Goal: Task Accomplishment & Management: Complete application form

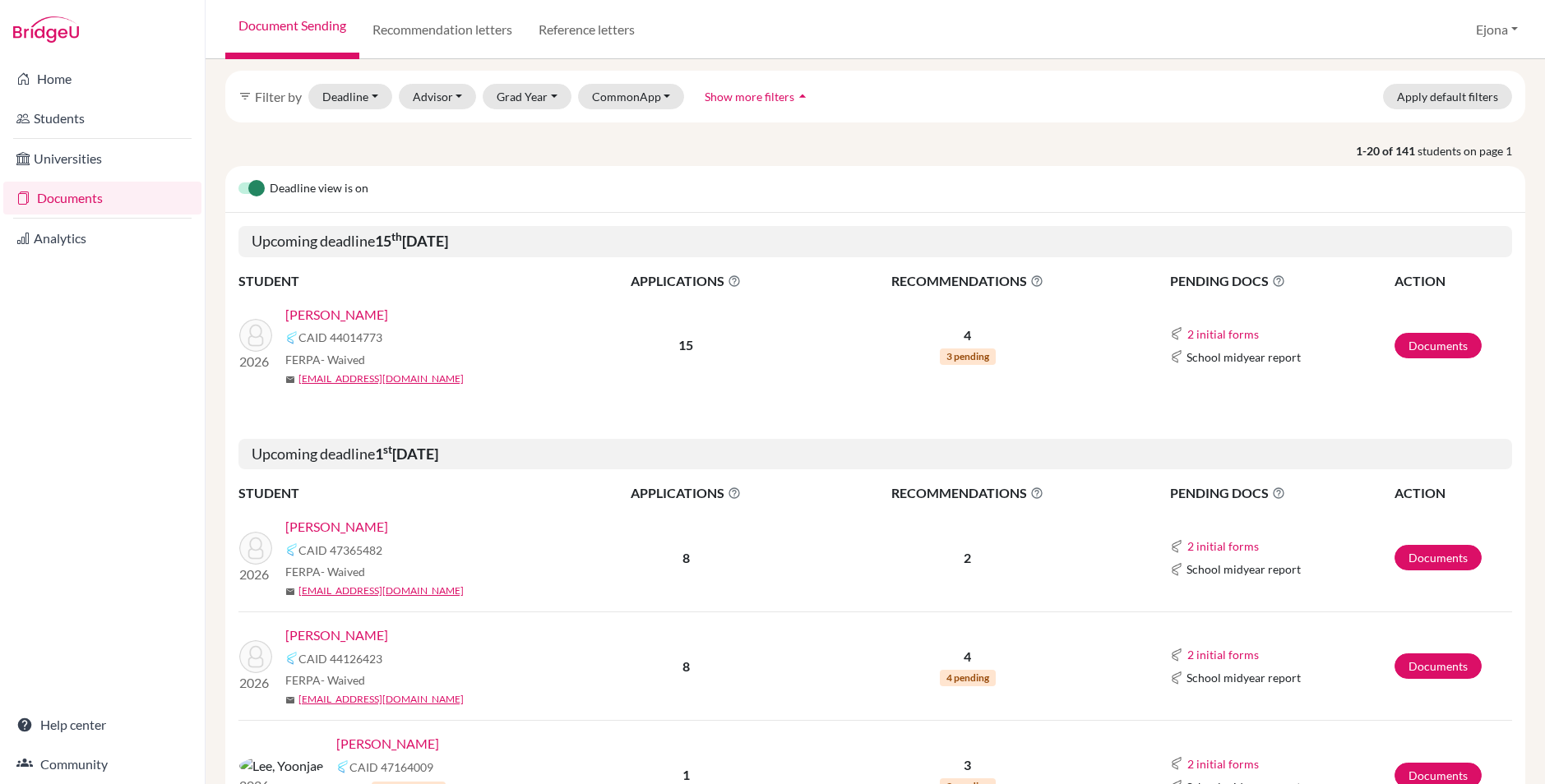
scroll to position [200, 0]
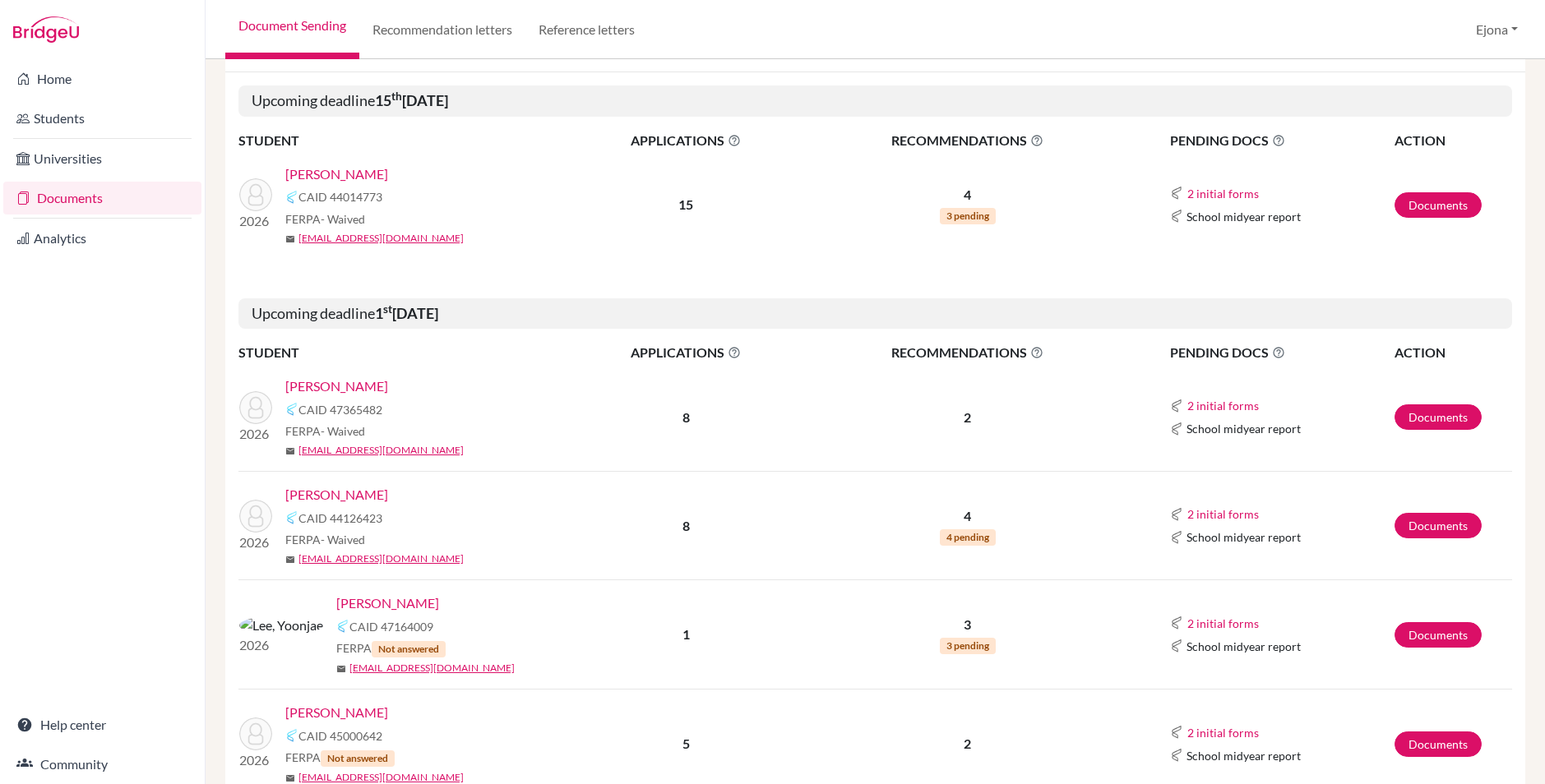
click at [323, 385] on link "Brown, Kate" at bounding box center [337, 387] width 102 height 20
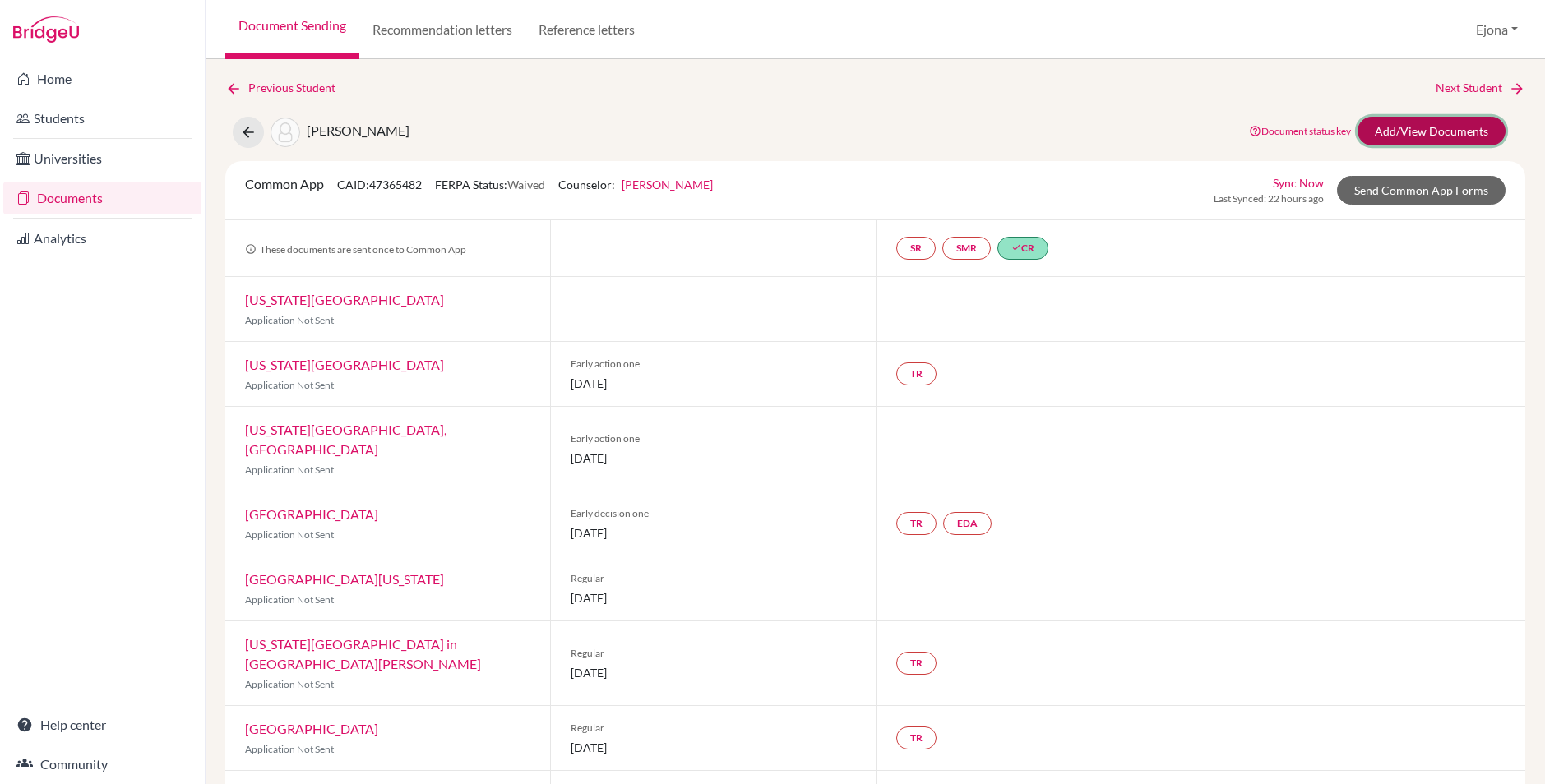
click at [1432, 133] on link "Add/View Documents" at bounding box center [1432, 131] width 148 height 29
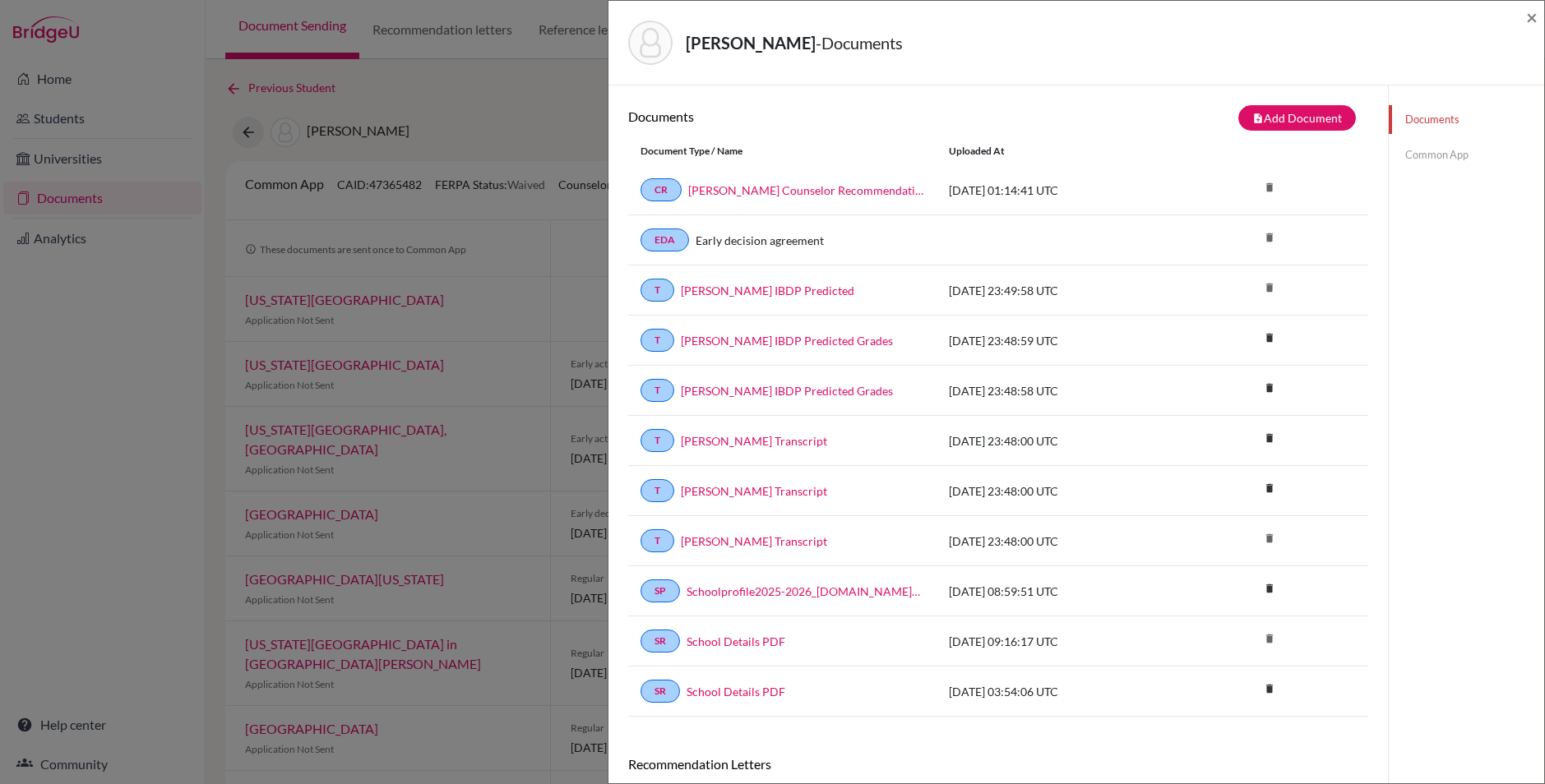
click at [1438, 159] on link "Common App" at bounding box center [1466, 154] width 155 height 29
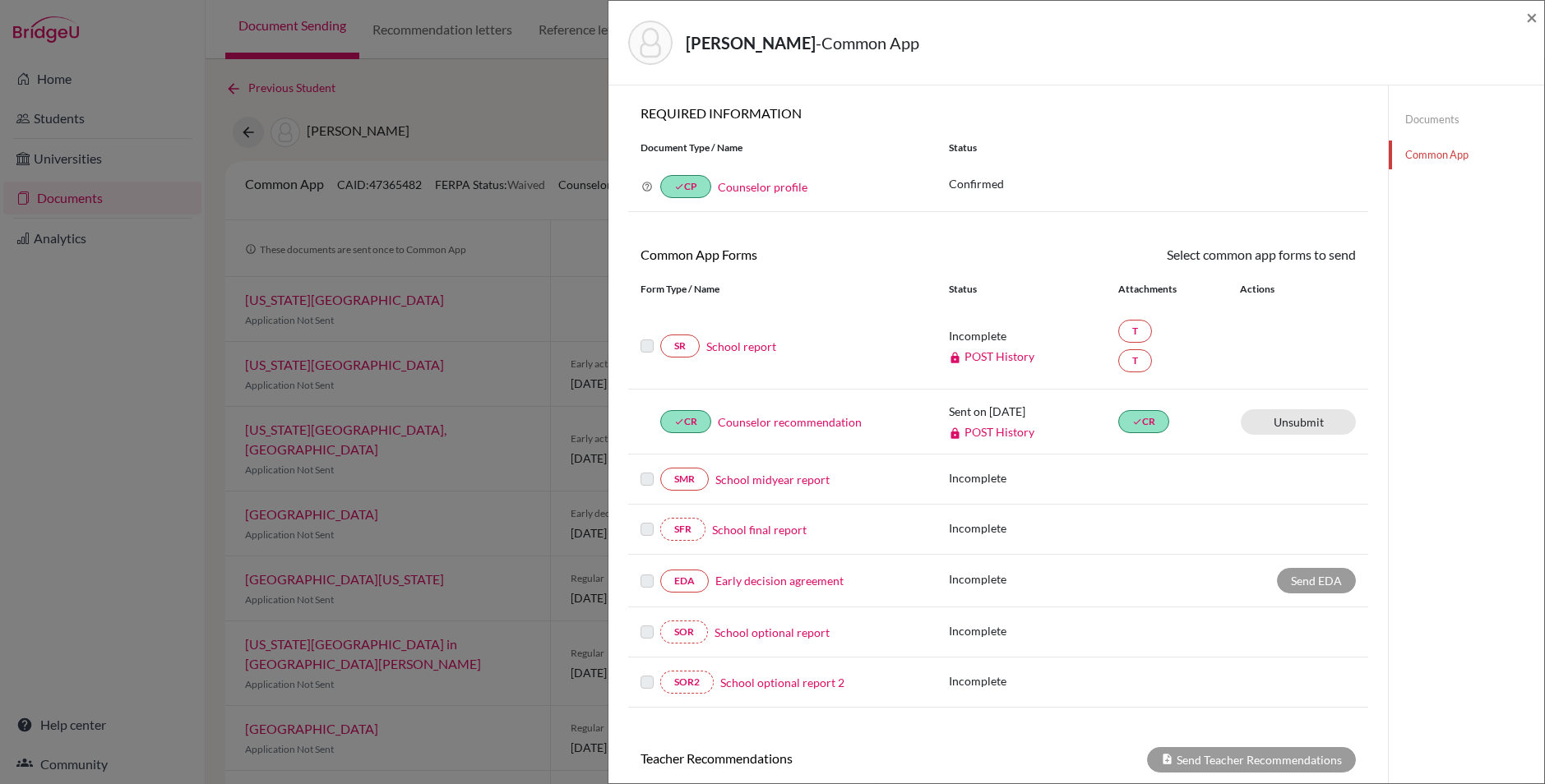
click at [748, 344] on link "School report" at bounding box center [741, 346] width 70 height 18
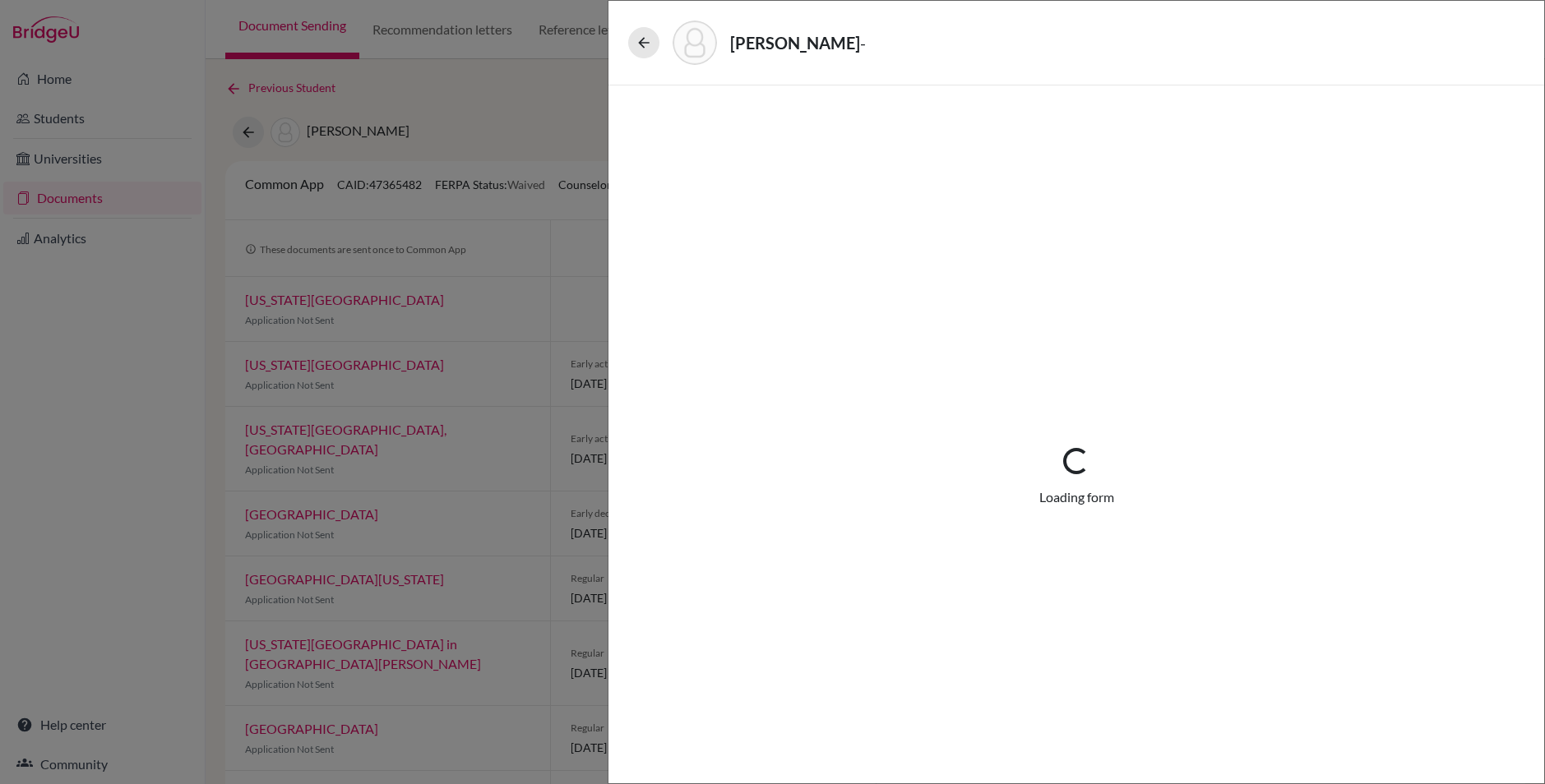
select select "2"
select select "688708"
select select "1"
select select "688713"
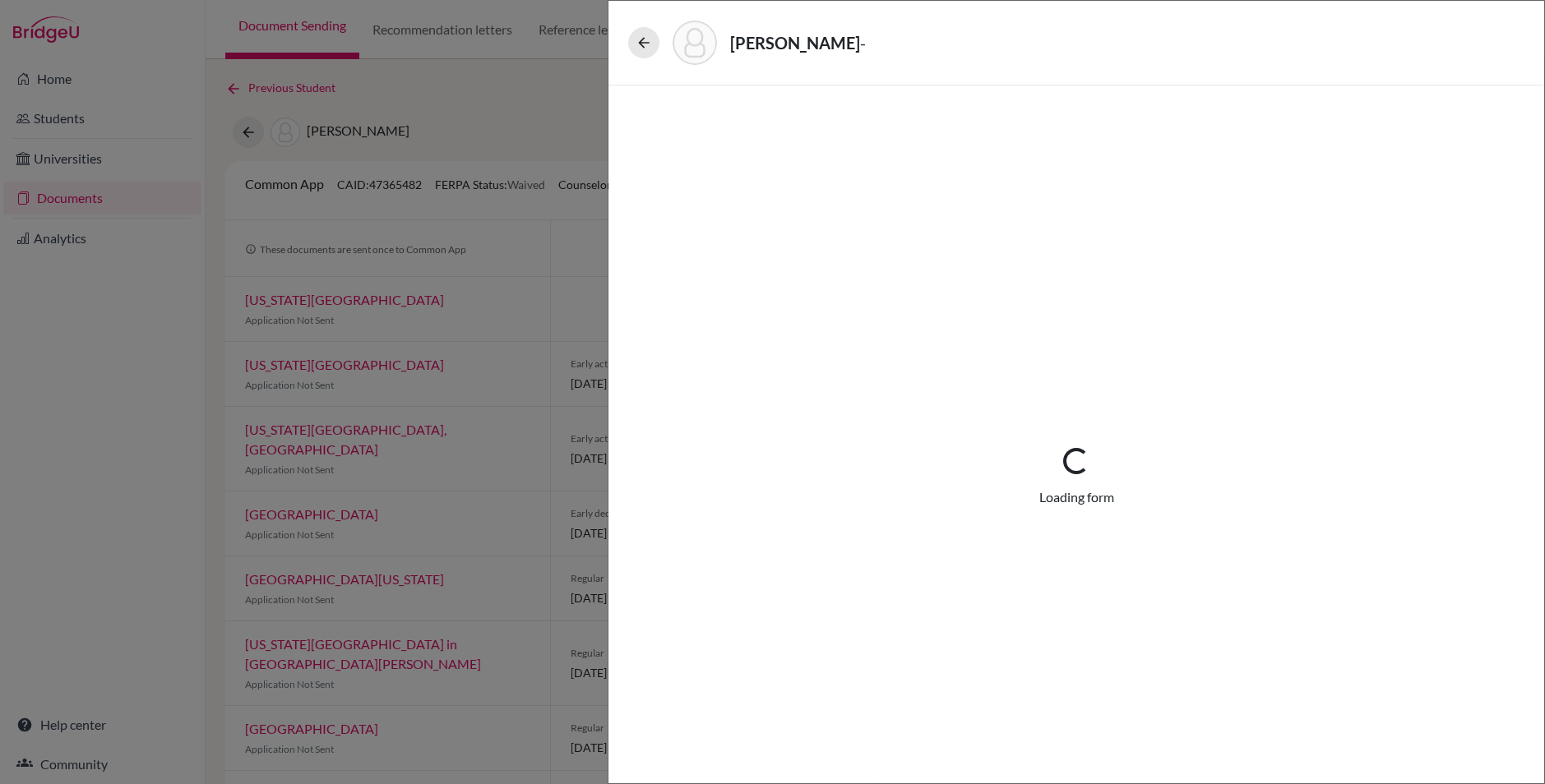
select select "0"
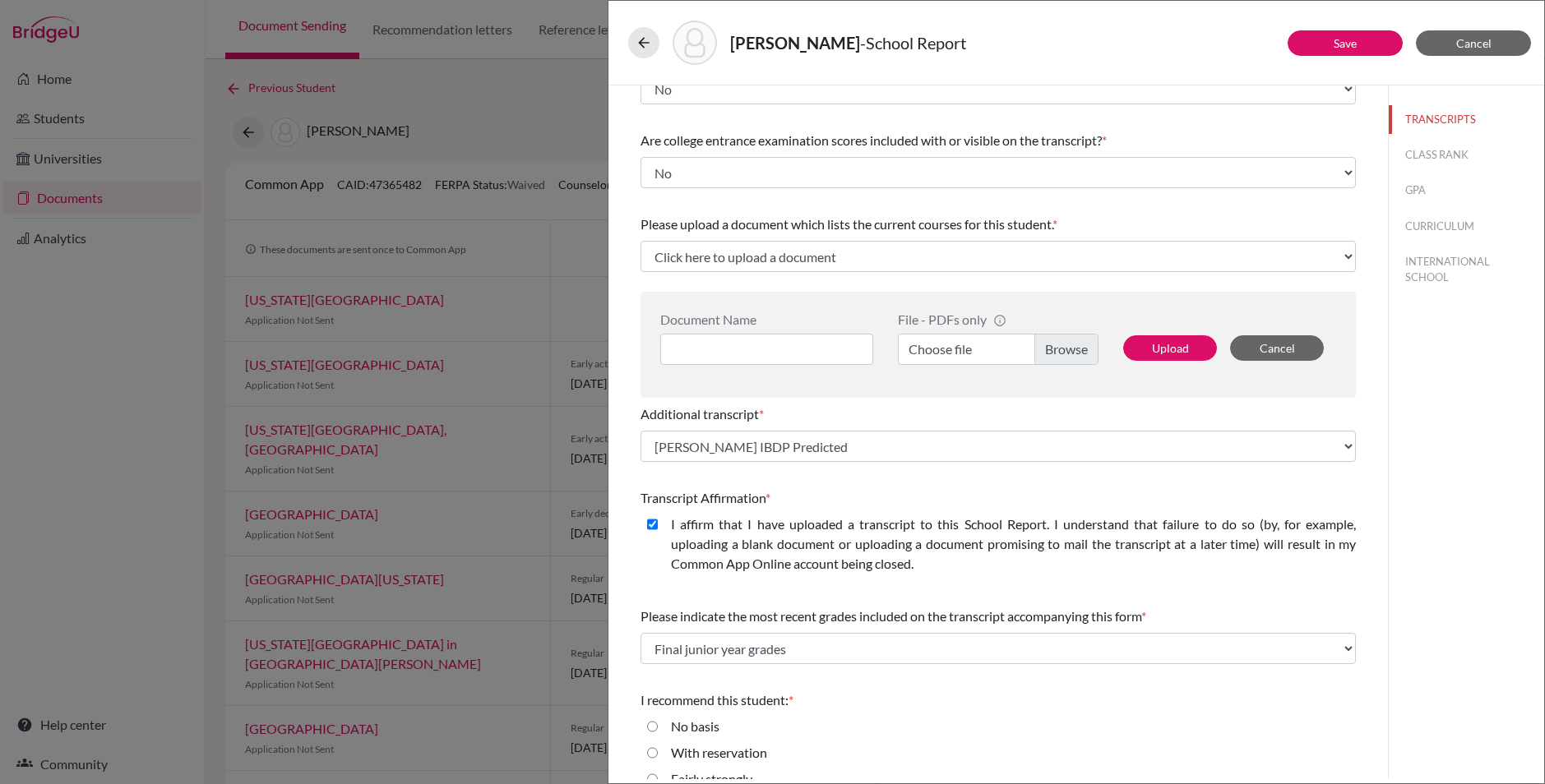
scroll to position [213, 0]
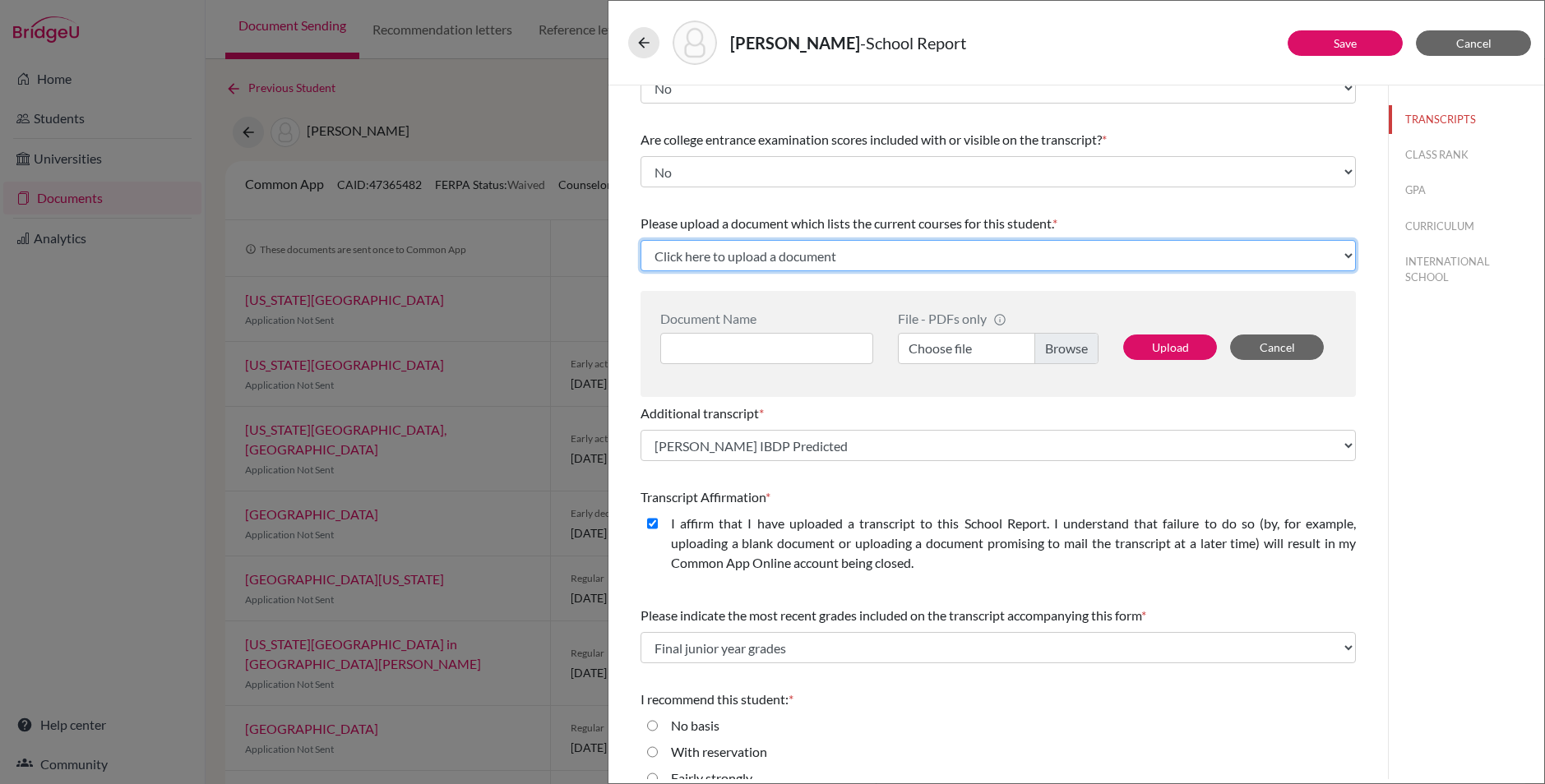
click at [1119, 258] on select "Click here to upload a document Upload New File" at bounding box center [998, 256] width 715 height 31
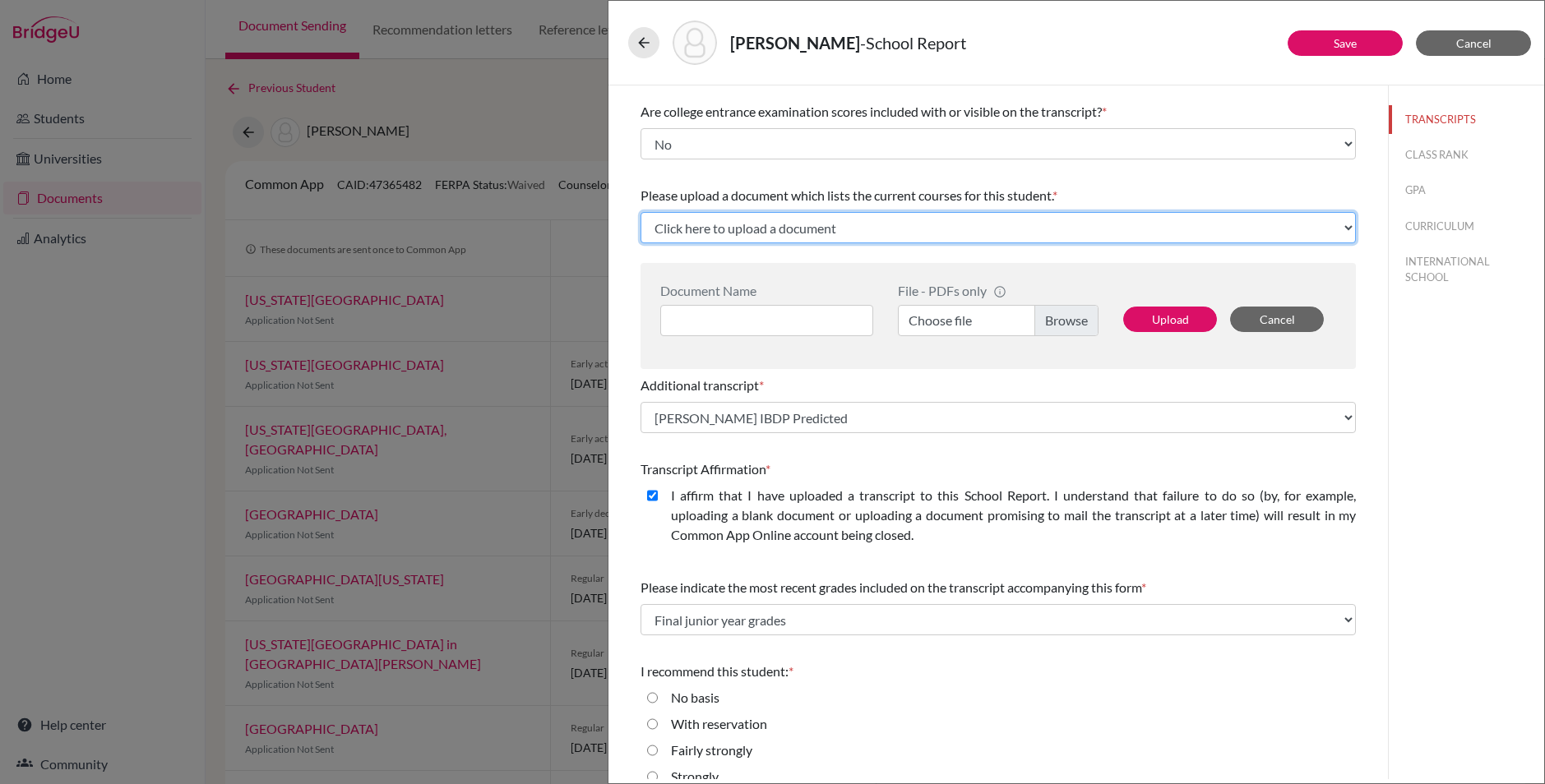
scroll to position [288, 0]
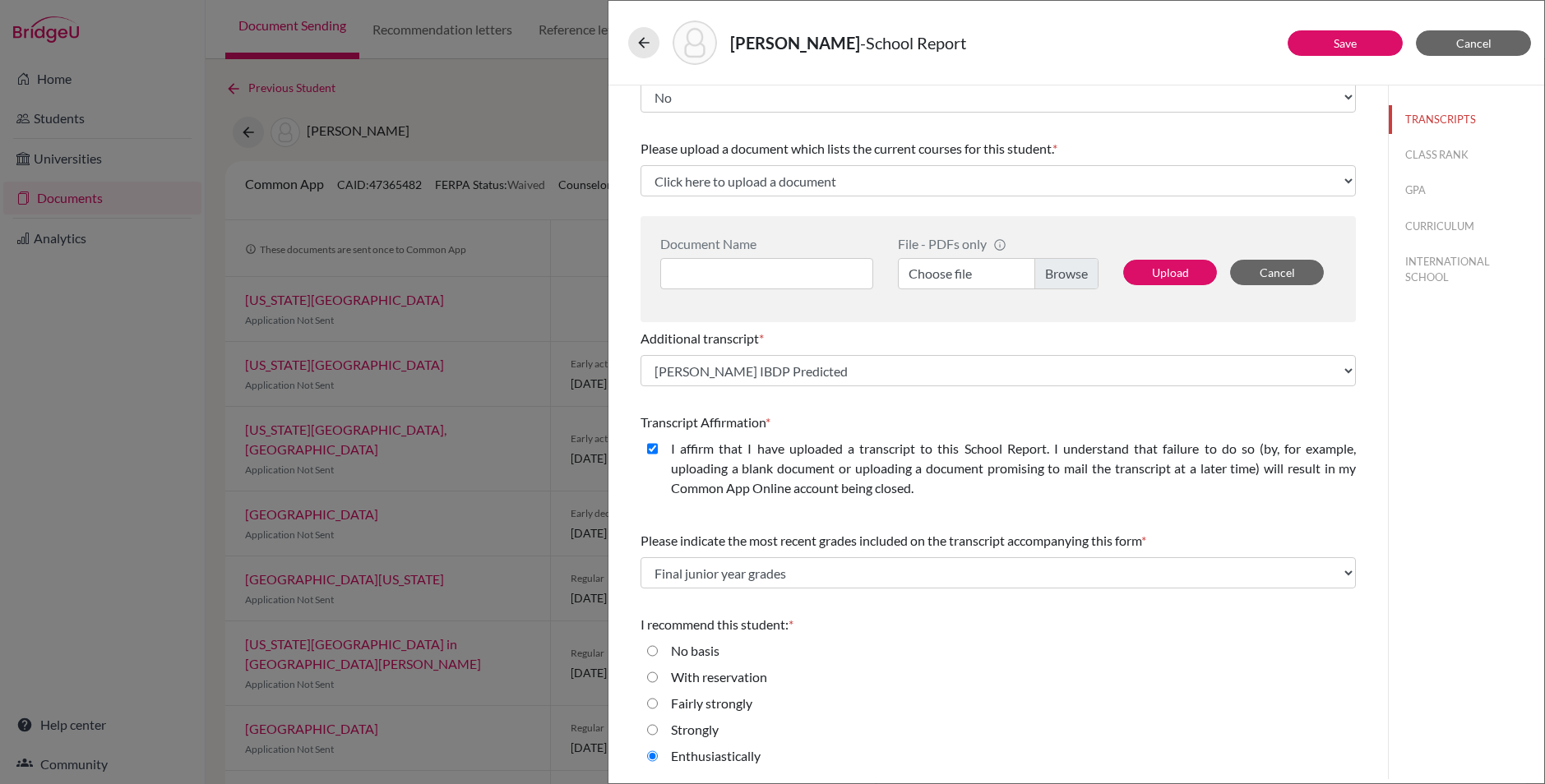
click at [921, 401] on div "Please indicate number of official transcripts you can provide for the applican…" at bounding box center [998, 288] width 715 height 983
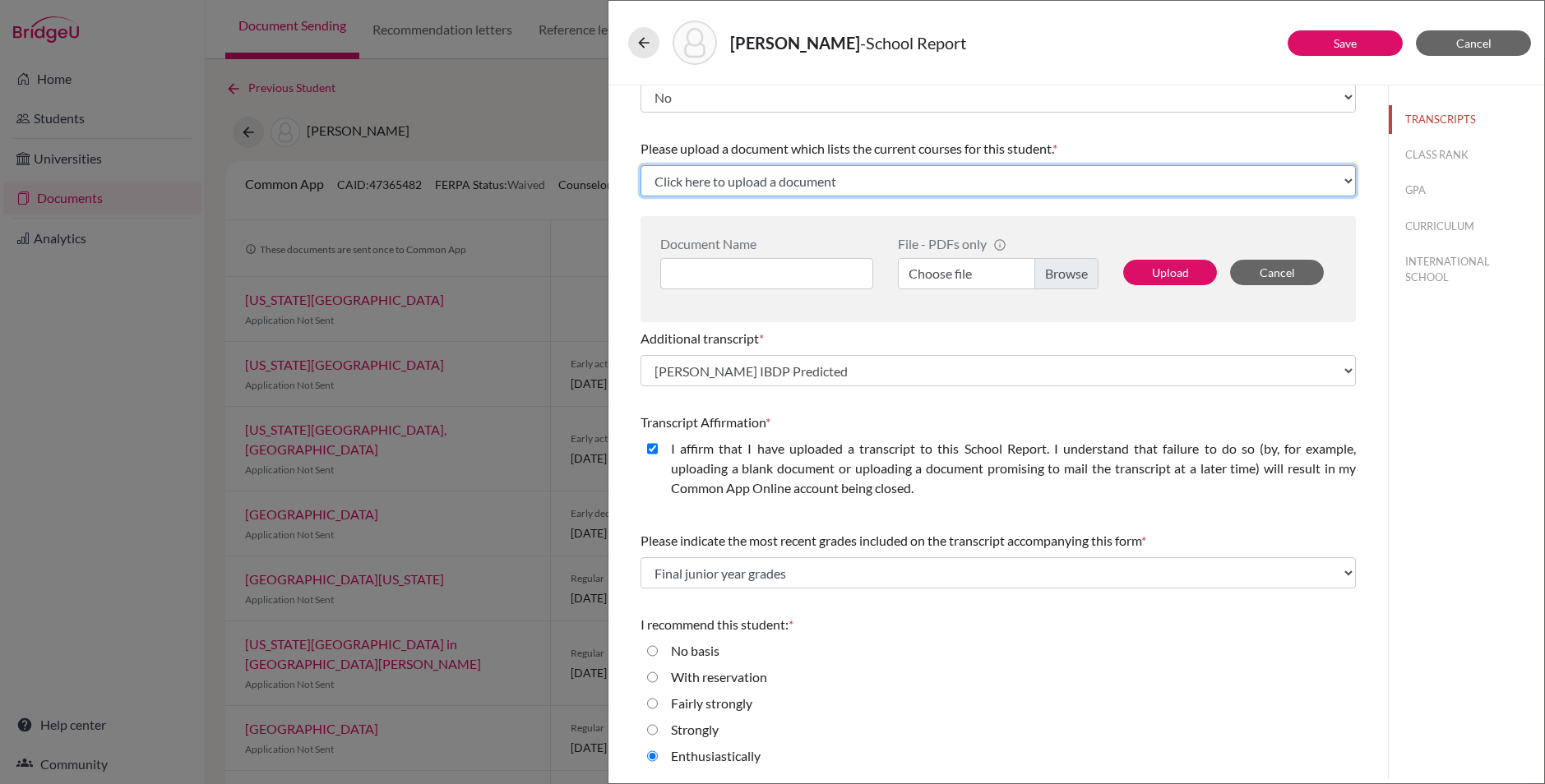
click at [1054, 176] on select "Click here to upload a document Upload New File" at bounding box center [998, 181] width 715 height 31
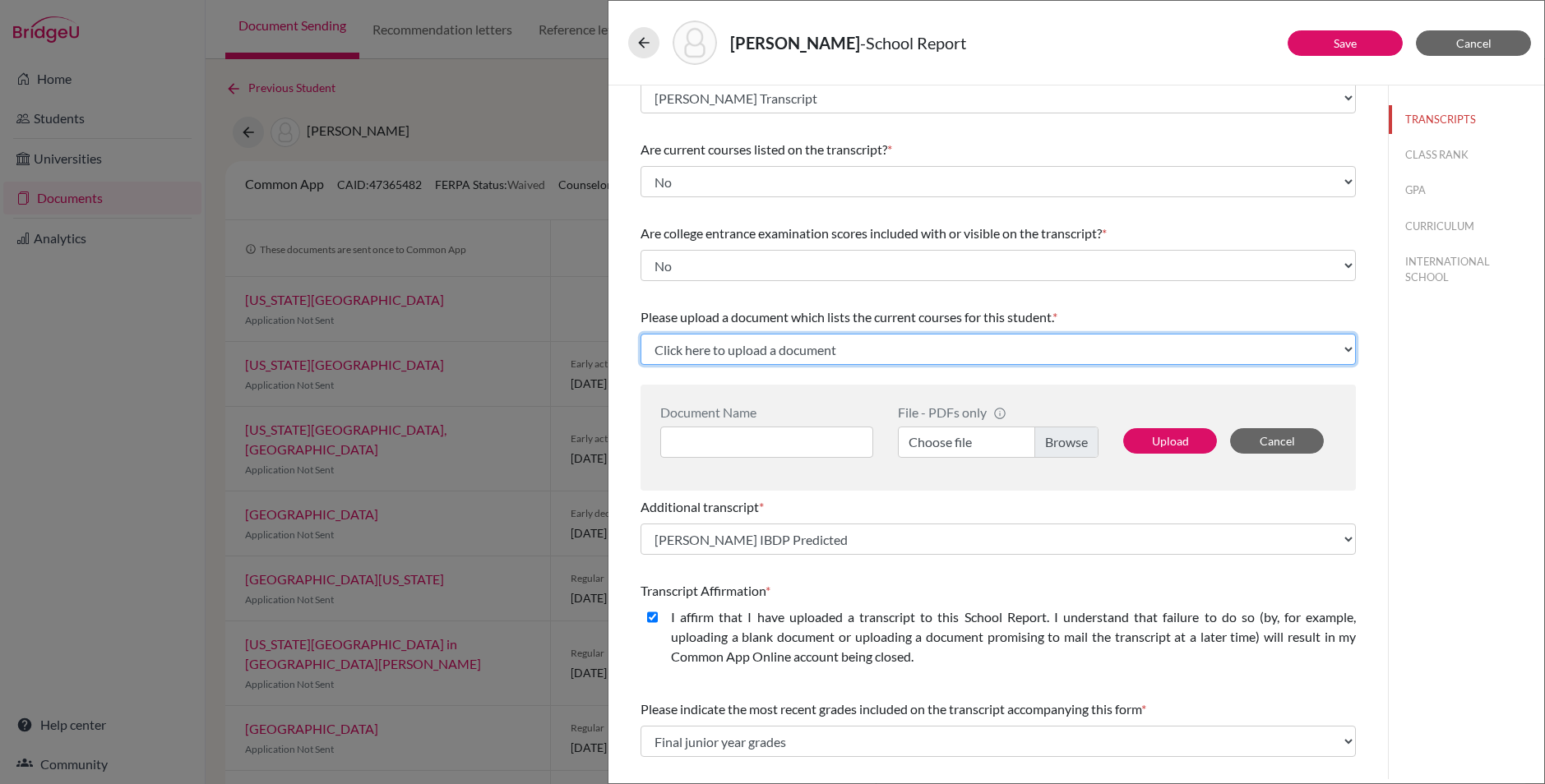
scroll to position [16, 0]
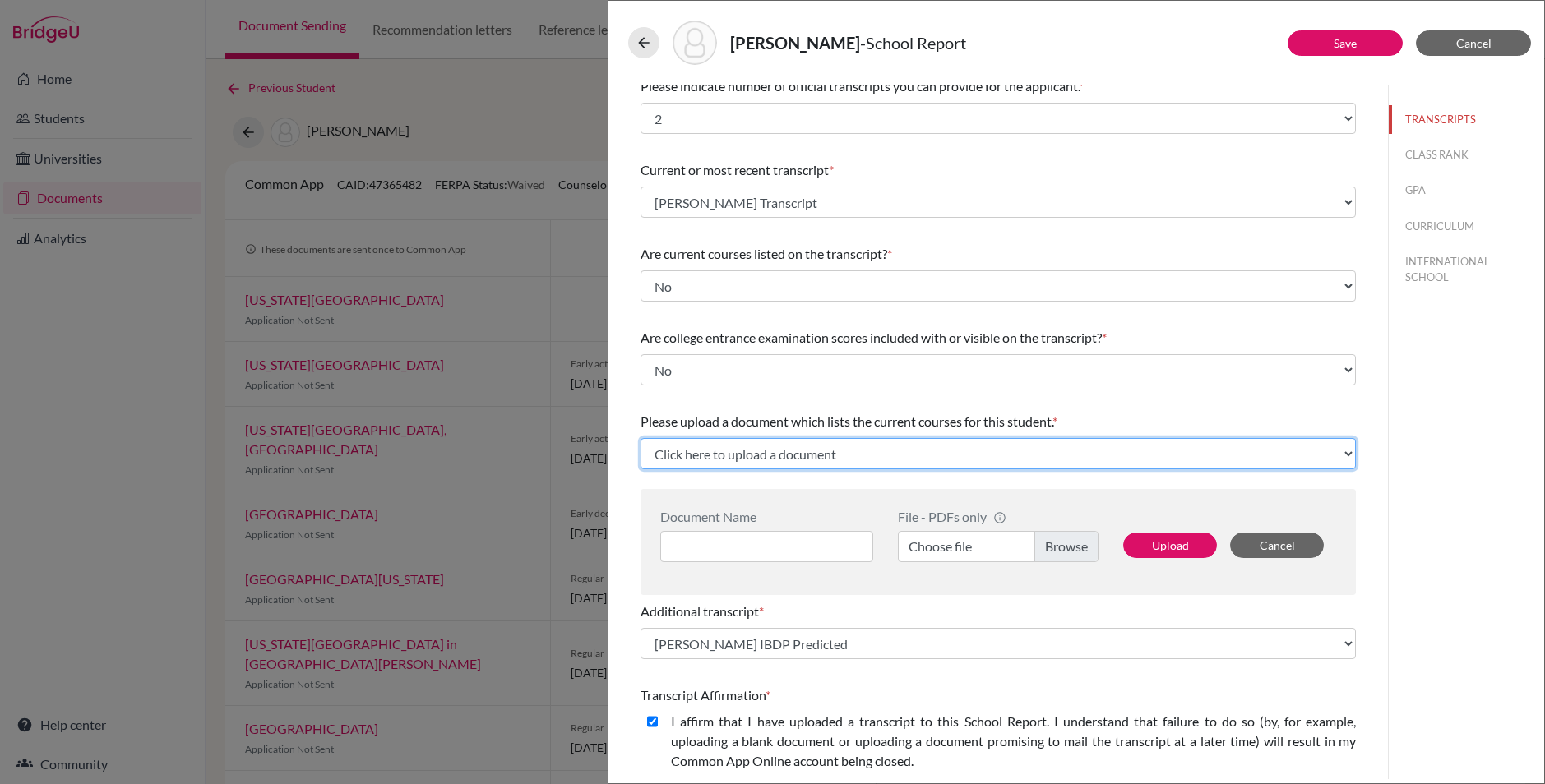
click at [1009, 455] on select "Click here to upload a document Upload New File" at bounding box center [998, 453] width 715 height 31
select select "Upload New File"
click at [641, 438] on select "Click here to upload a document Upload New File" at bounding box center [998, 453] width 715 height 31
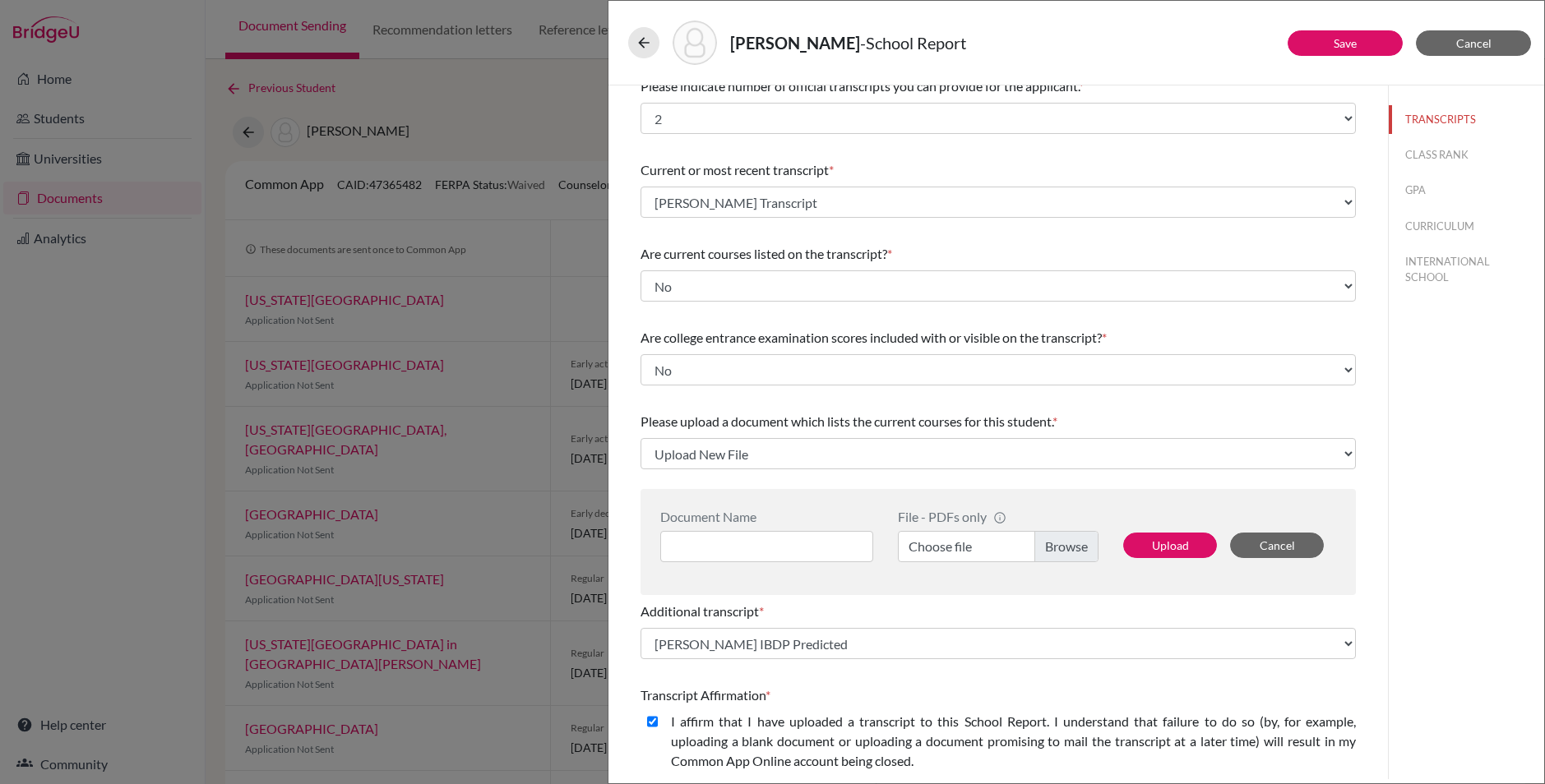
click at [1034, 479] on div "Please upload a document which lists the current courses for this student. * Cl…" at bounding box center [998, 500] width 715 height 190
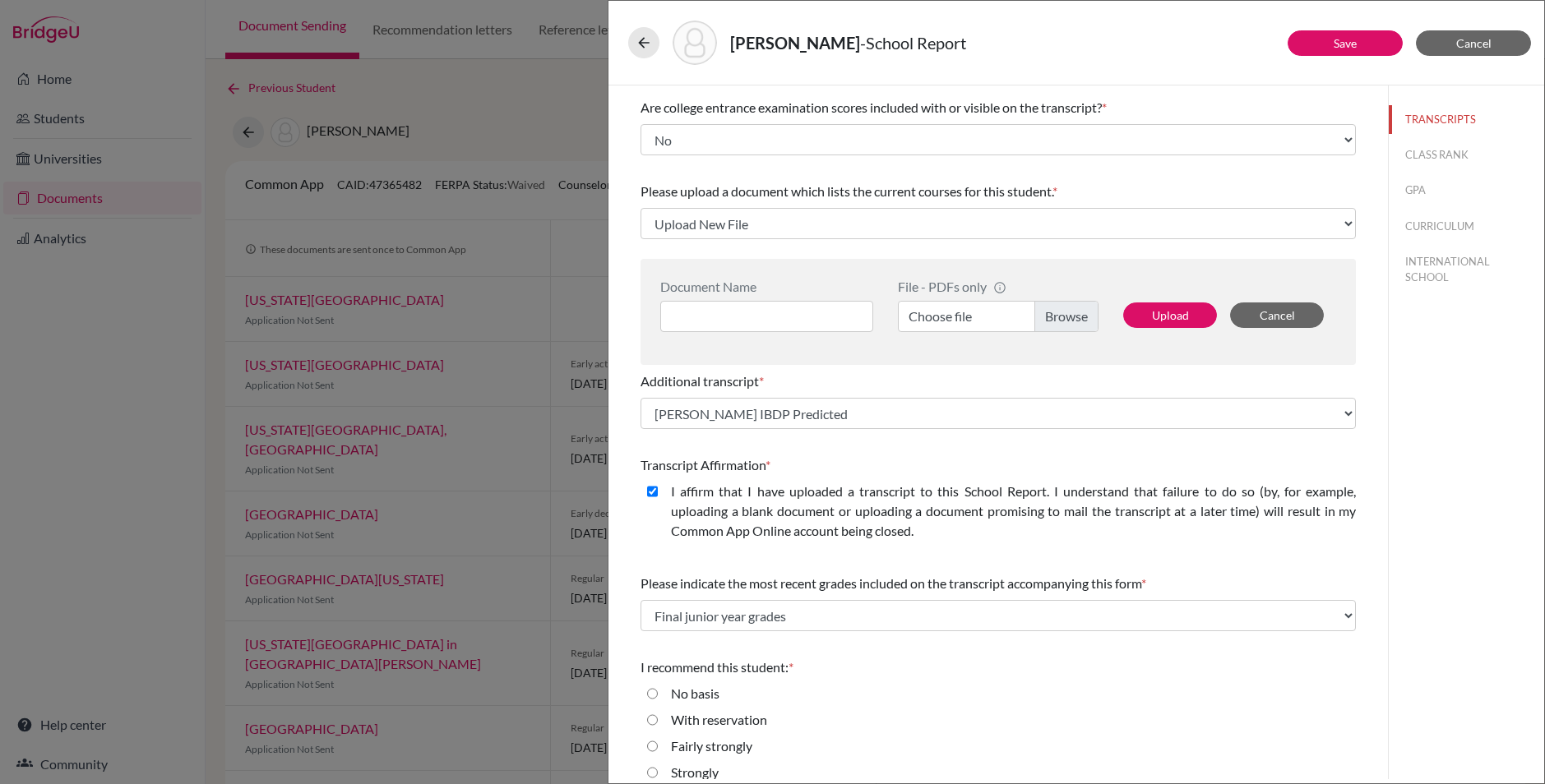
scroll to position [288, 0]
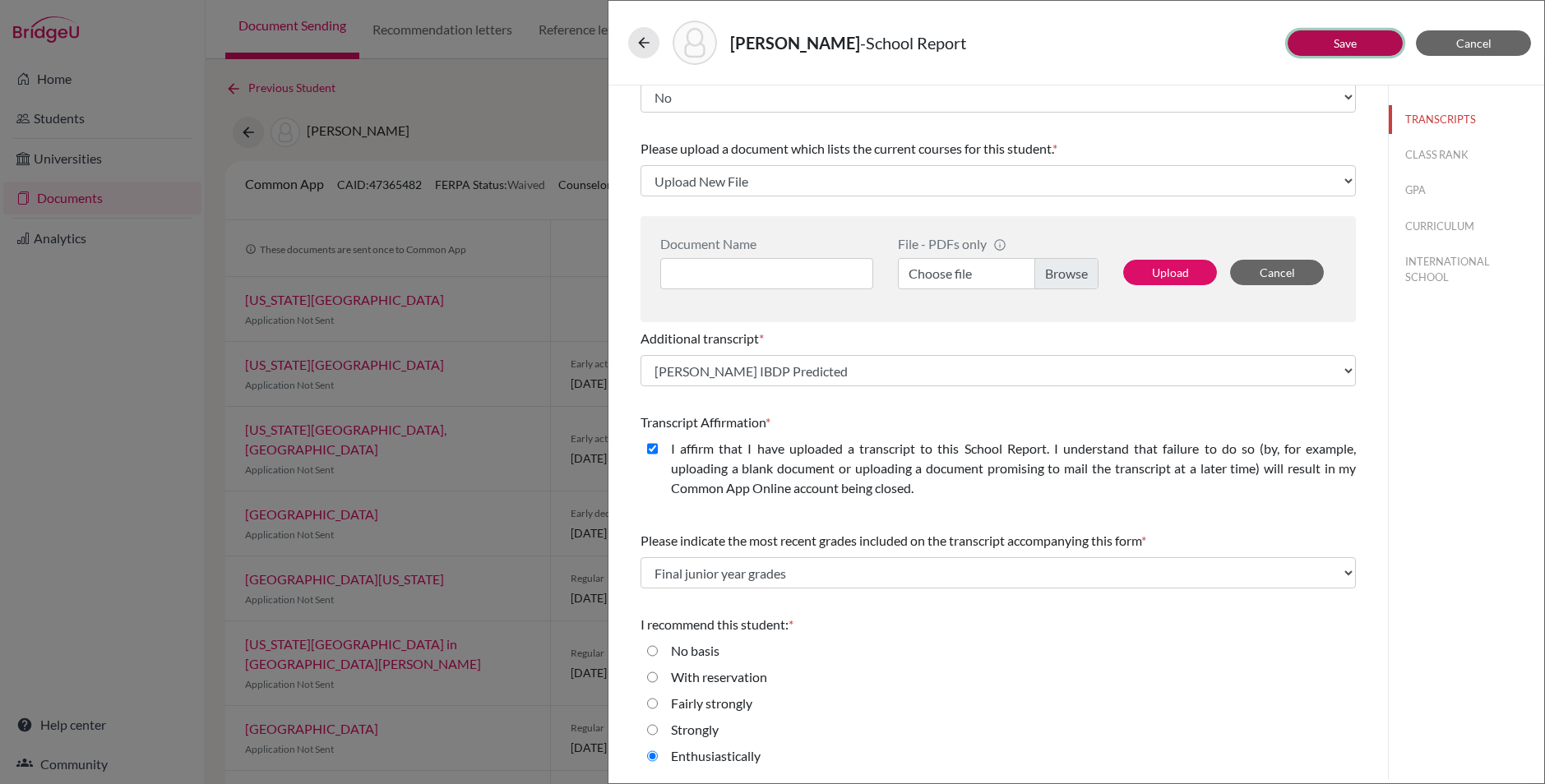
click at [1371, 48] on button "Save" at bounding box center [1345, 43] width 115 height 26
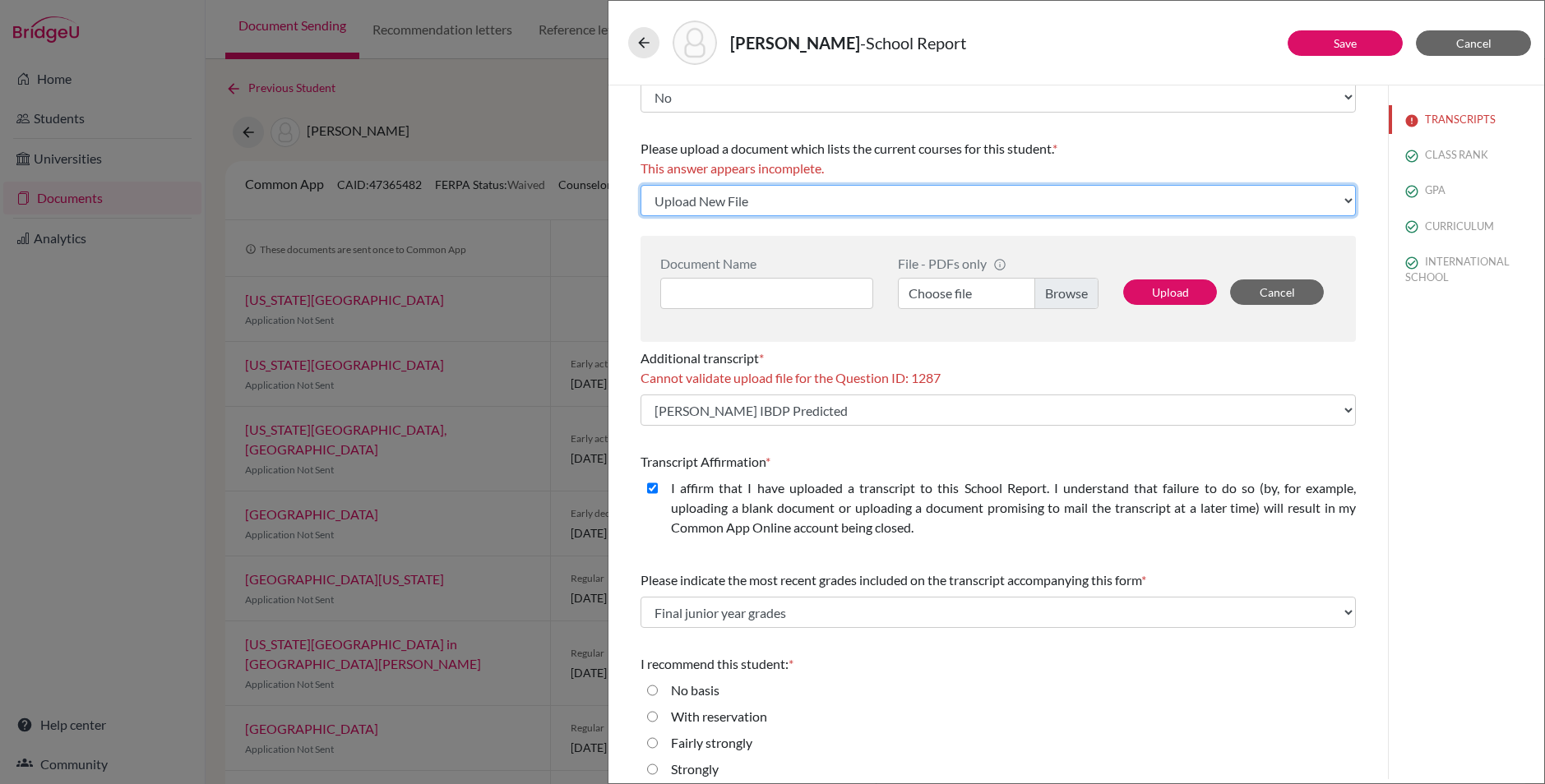
click at [774, 196] on select "Click here to upload a document Upload New File" at bounding box center [998, 201] width 715 height 31
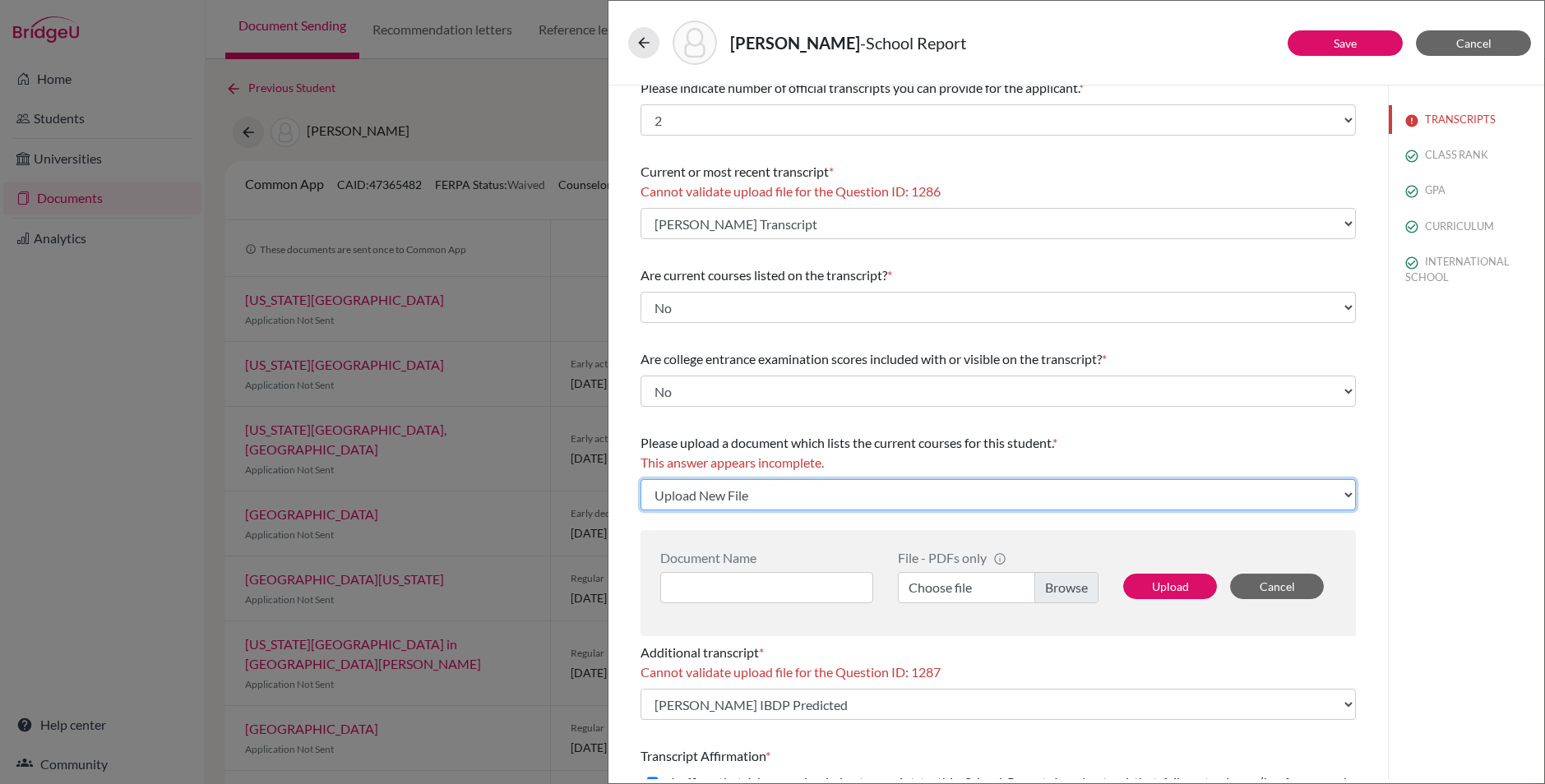
scroll to position [0, 0]
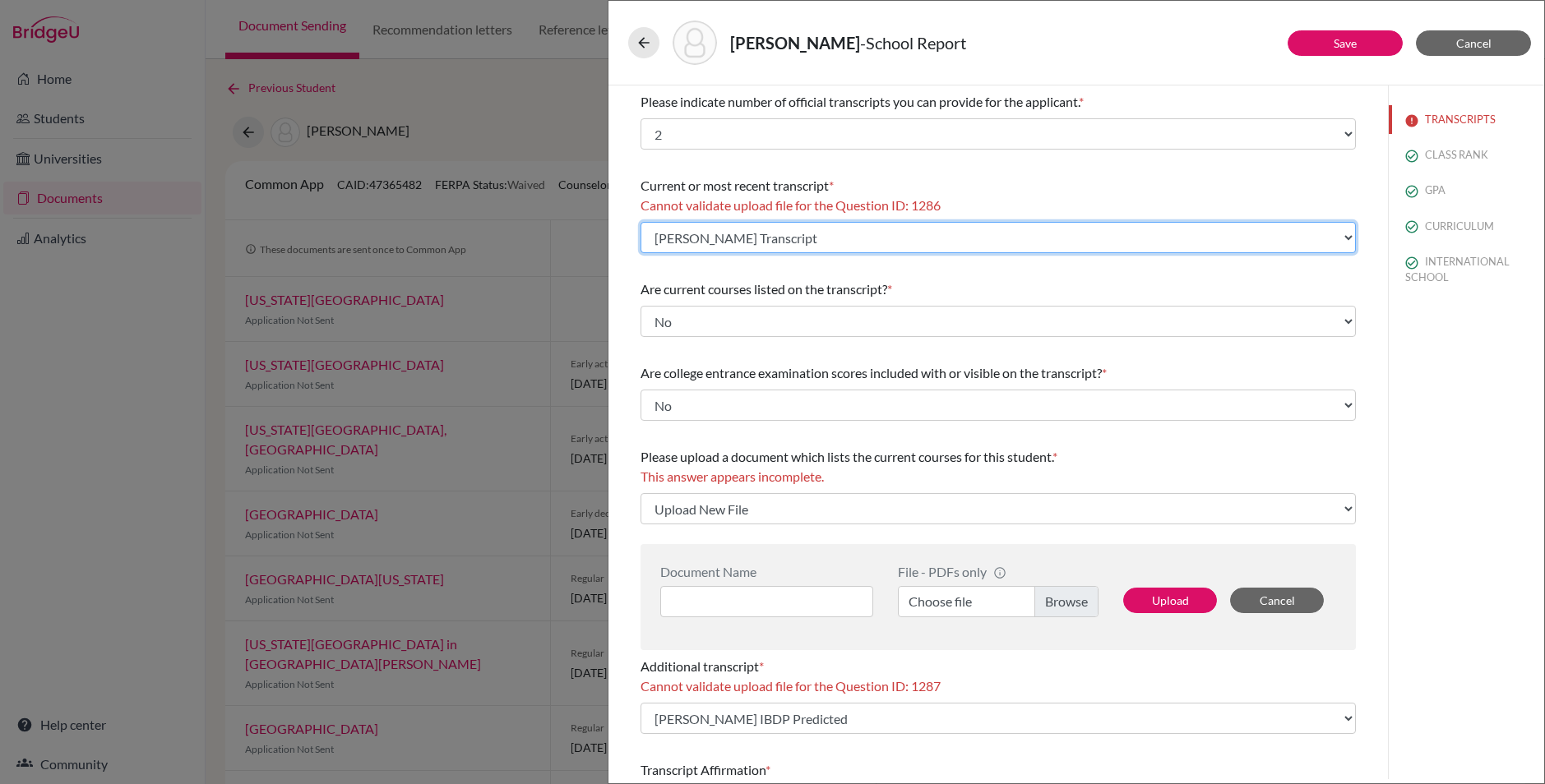
click at [894, 232] on select "Select existing document or upload a new one BROWN Kate Transcript BROWN Kate I…" at bounding box center [998, 238] width 715 height 31
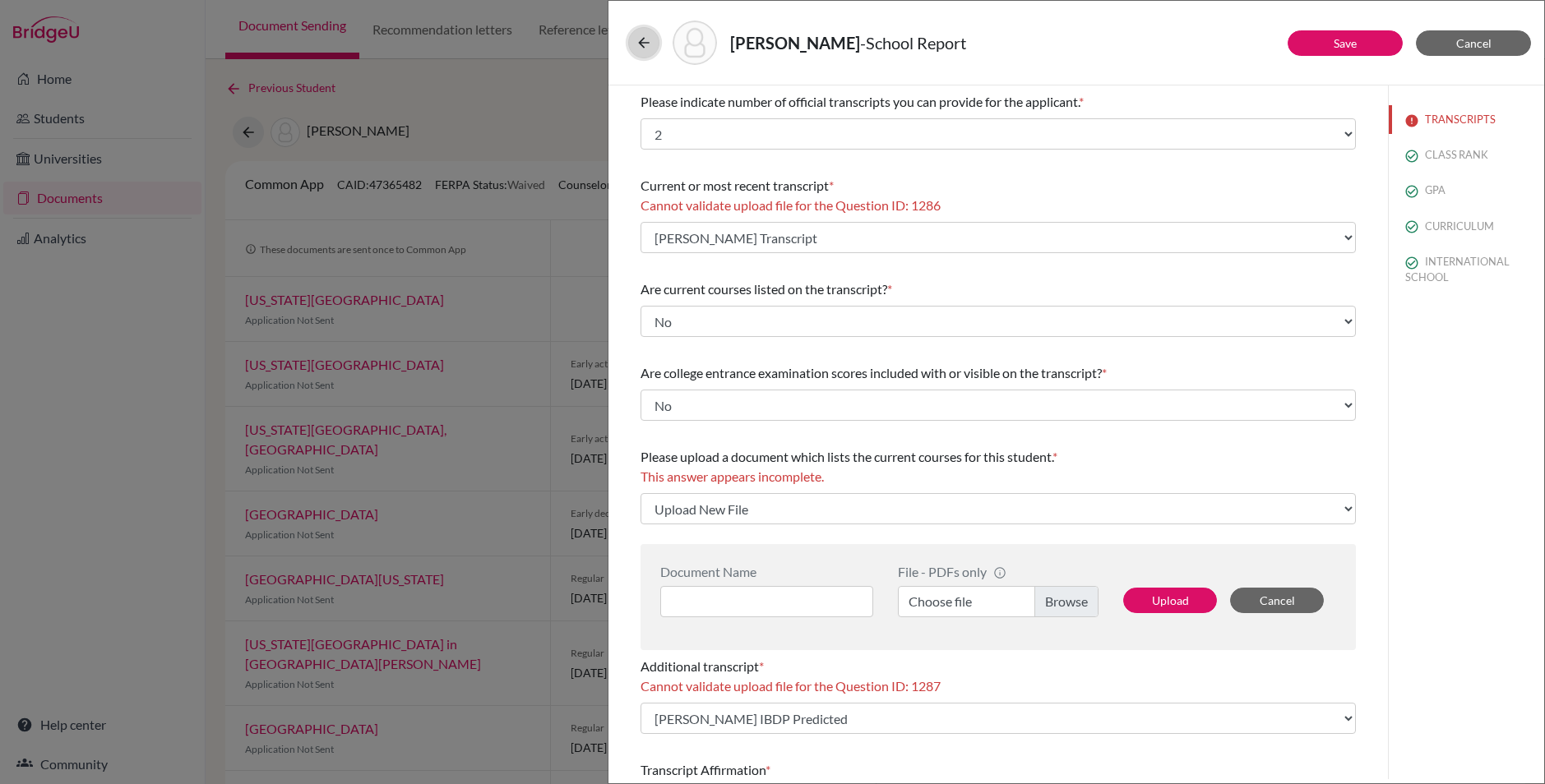
click at [645, 35] on icon at bounding box center [644, 42] width 17 height 17
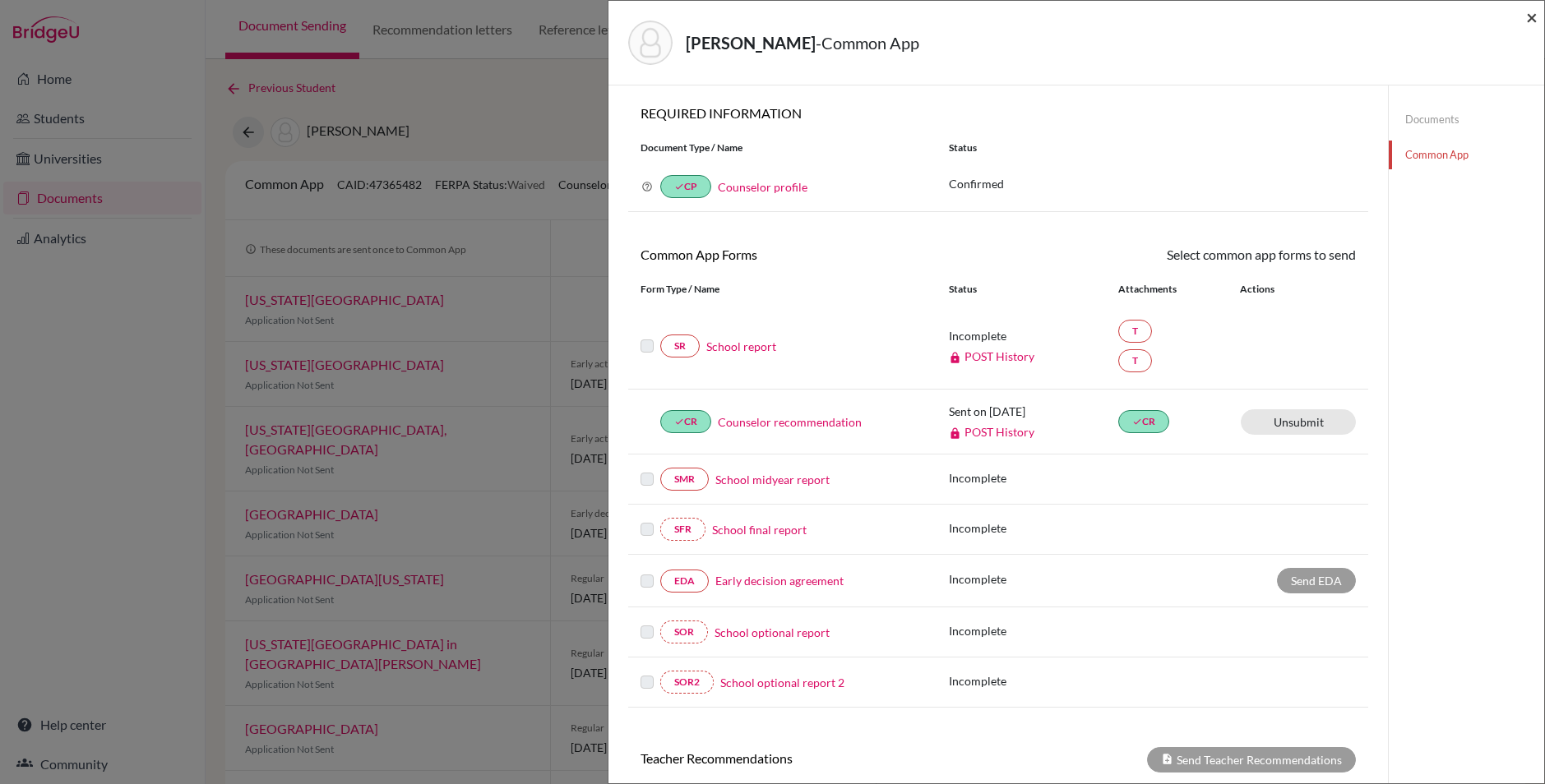
click at [1531, 22] on span "×" at bounding box center [1532, 17] width 12 height 24
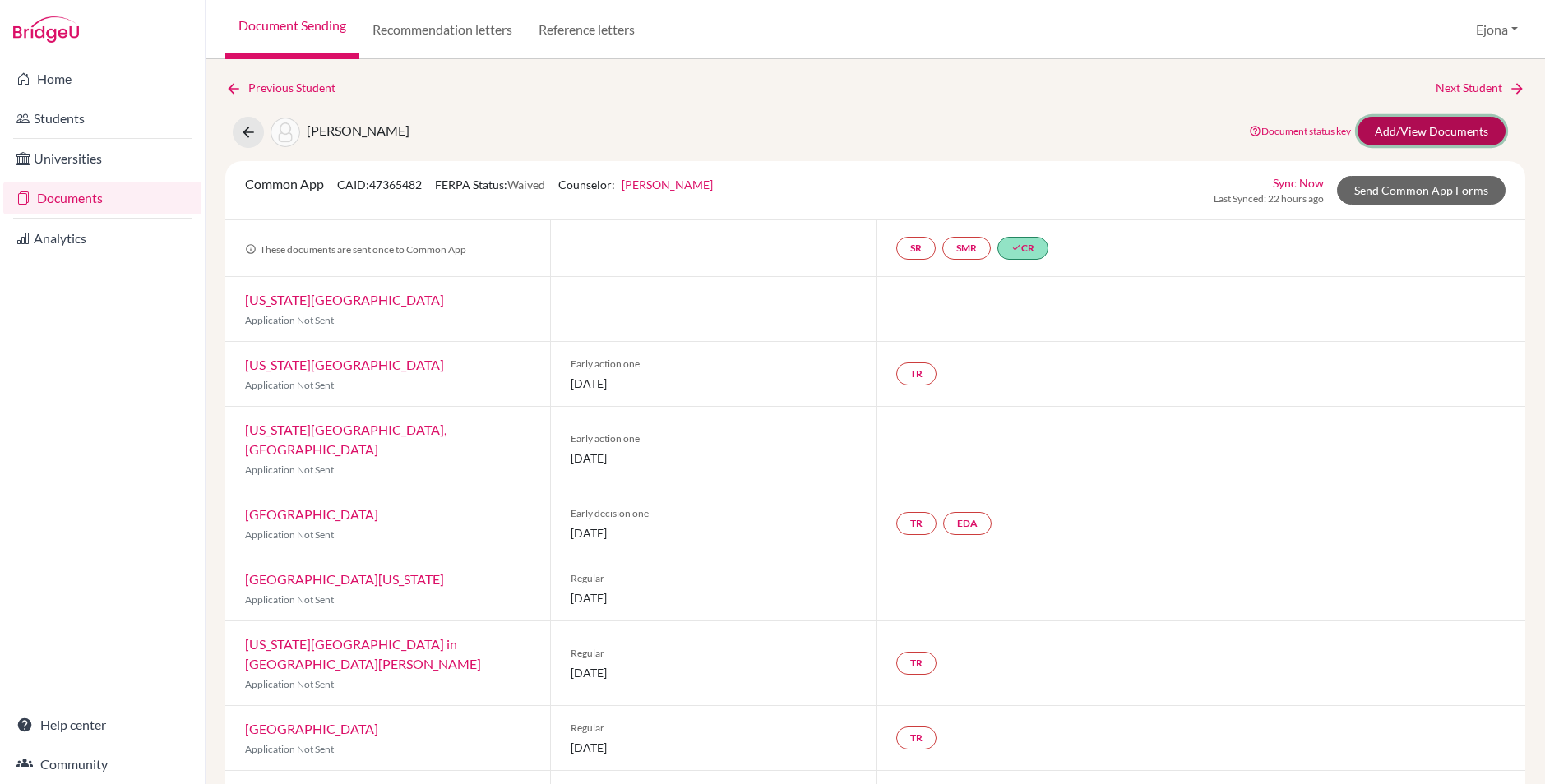
click at [1439, 125] on link "Add/View Documents" at bounding box center [1432, 131] width 148 height 29
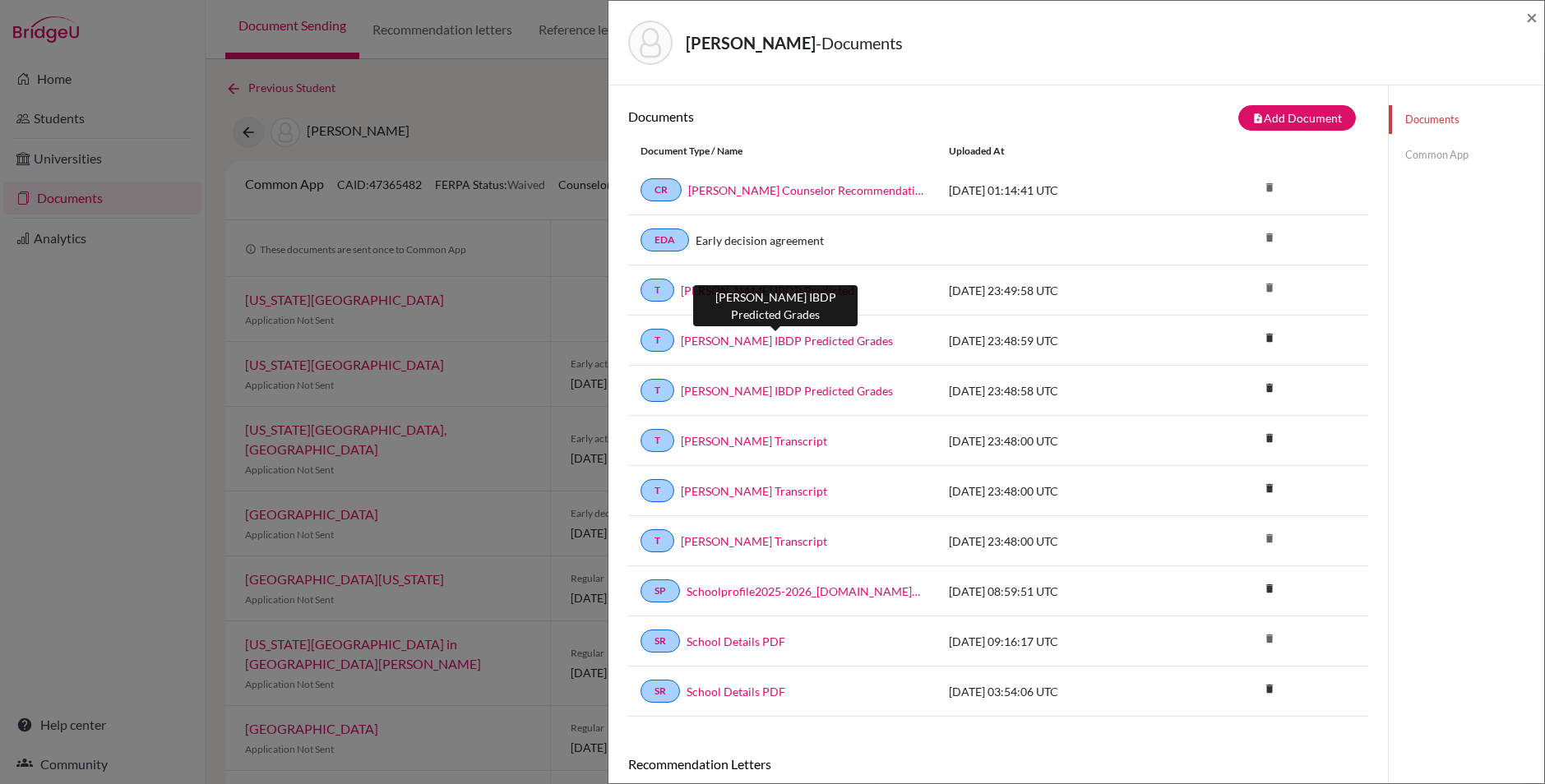
click at [827, 332] on link "BROWN Kate IBDP Predicted Grades" at bounding box center [787, 341] width 213 height 18
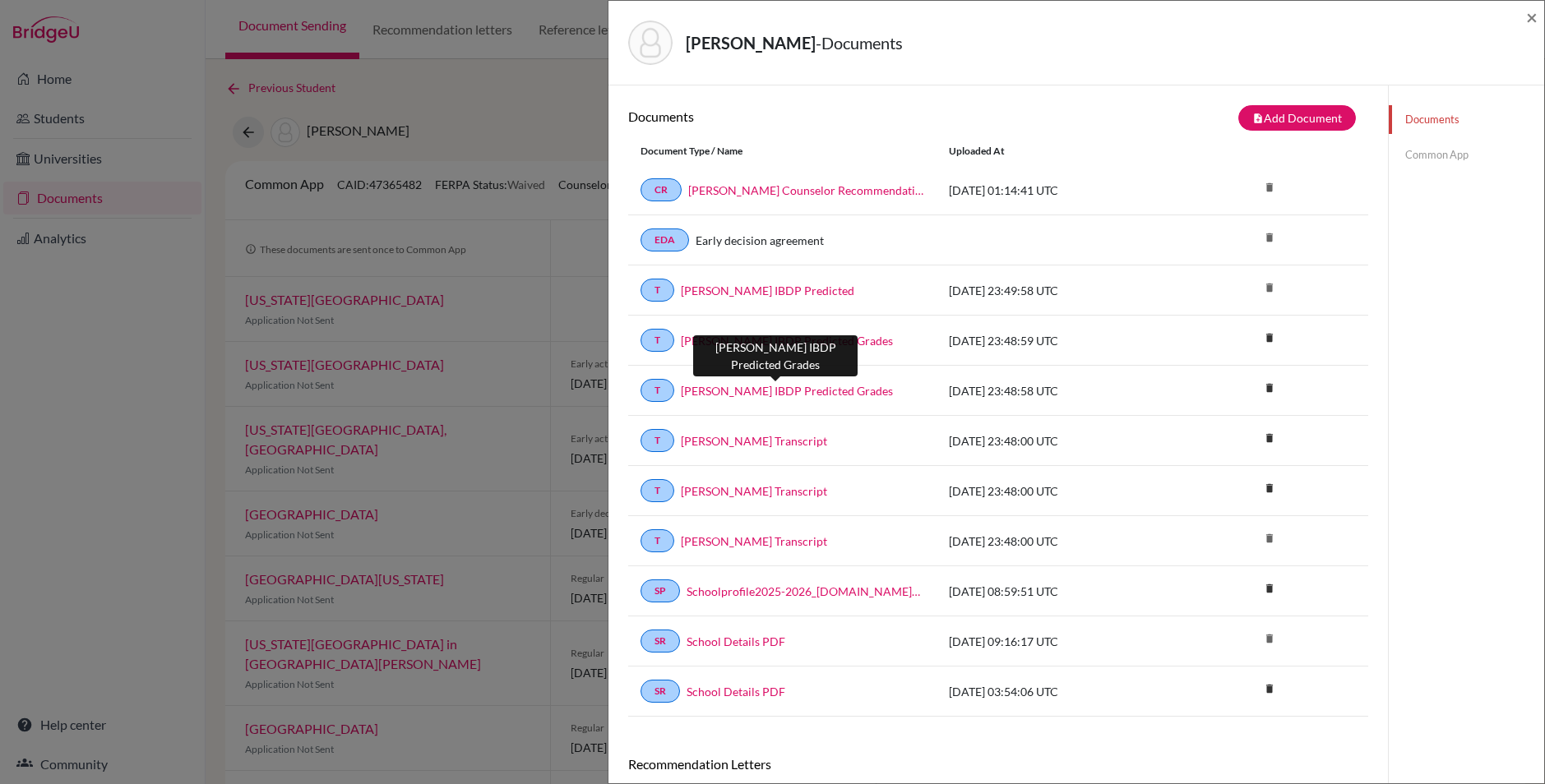
click at [838, 391] on link "BROWN Kate IBDP Predicted Grades" at bounding box center [787, 392] width 213 height 18
click at [1449, 148] on link "Common App" at bounding box center [1466, 154] width 155 height 29
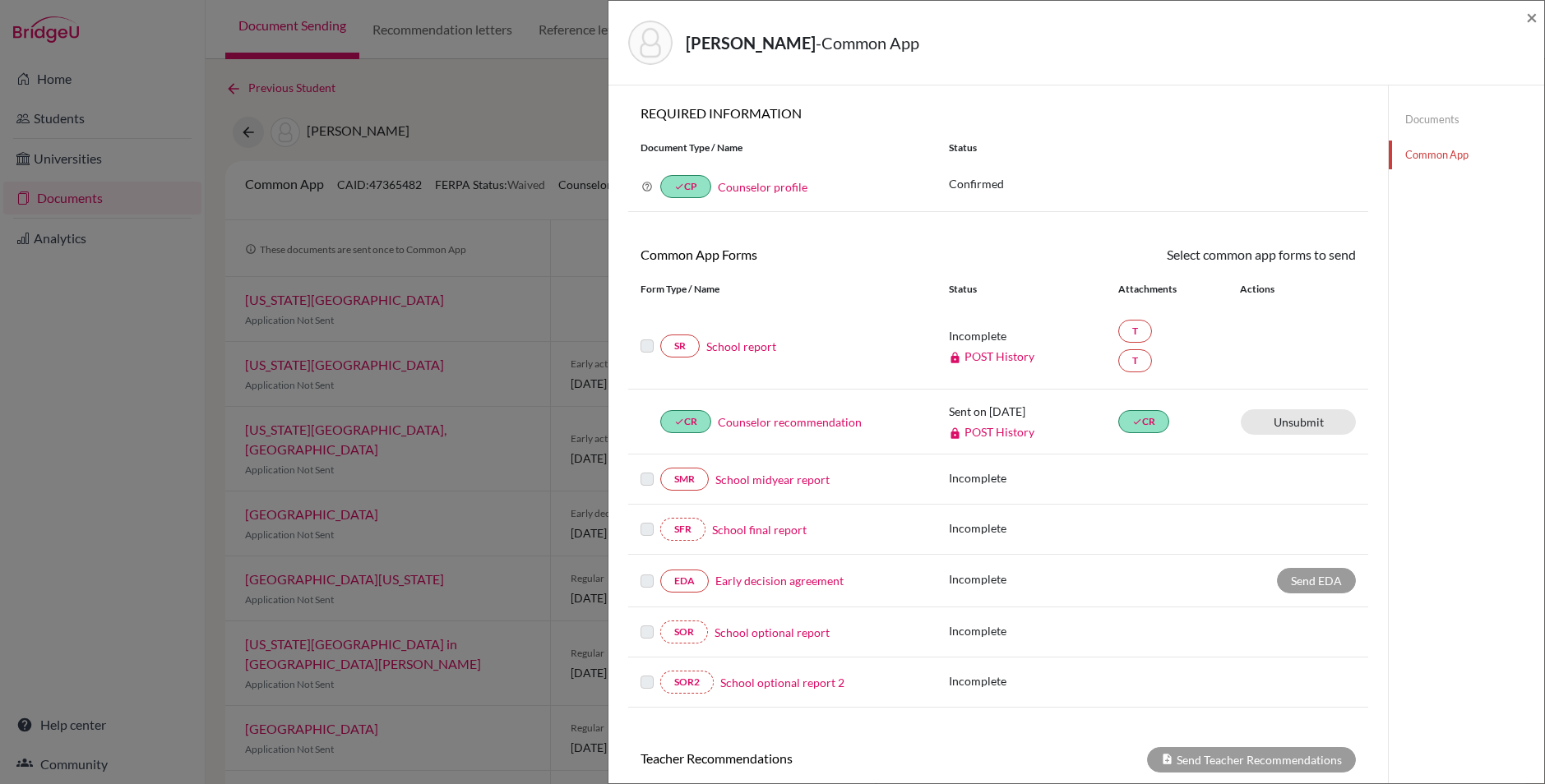
click at [746, 346] on link "School report" at bounding box center [741, 346] width 70 height 18
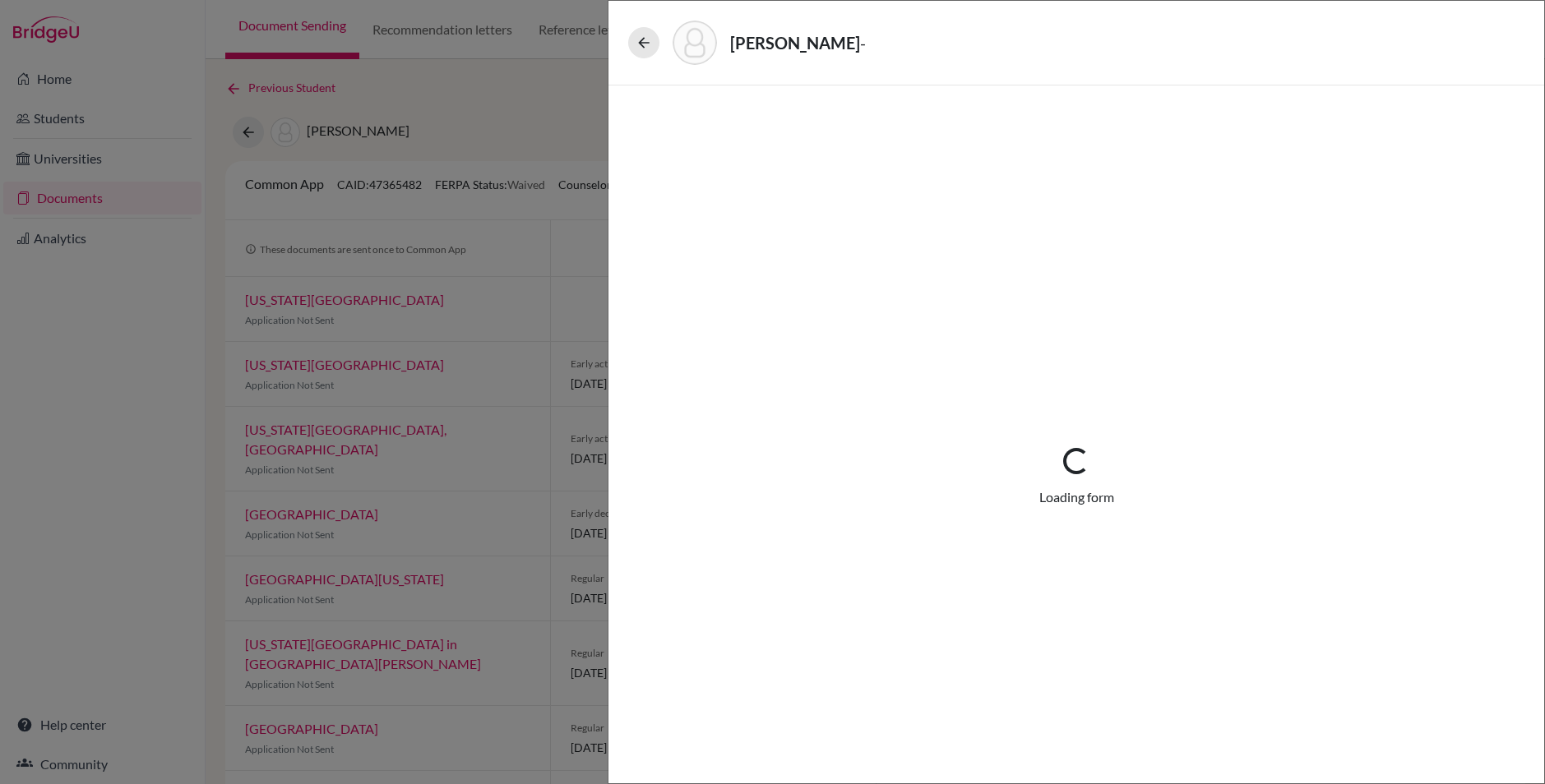
select select "2"
select select "688708"
select select "1"
select select "688713"
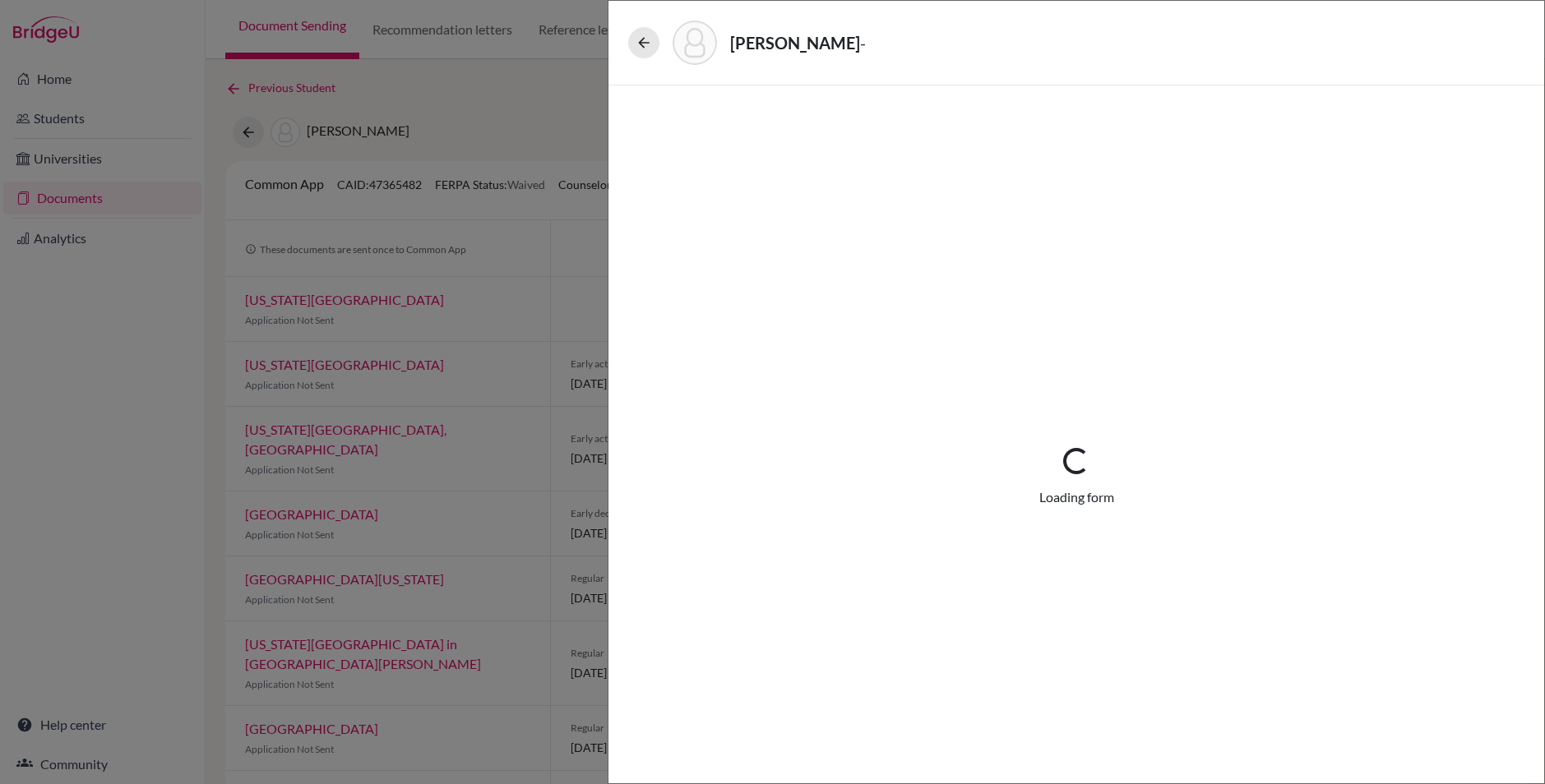
select select "0"
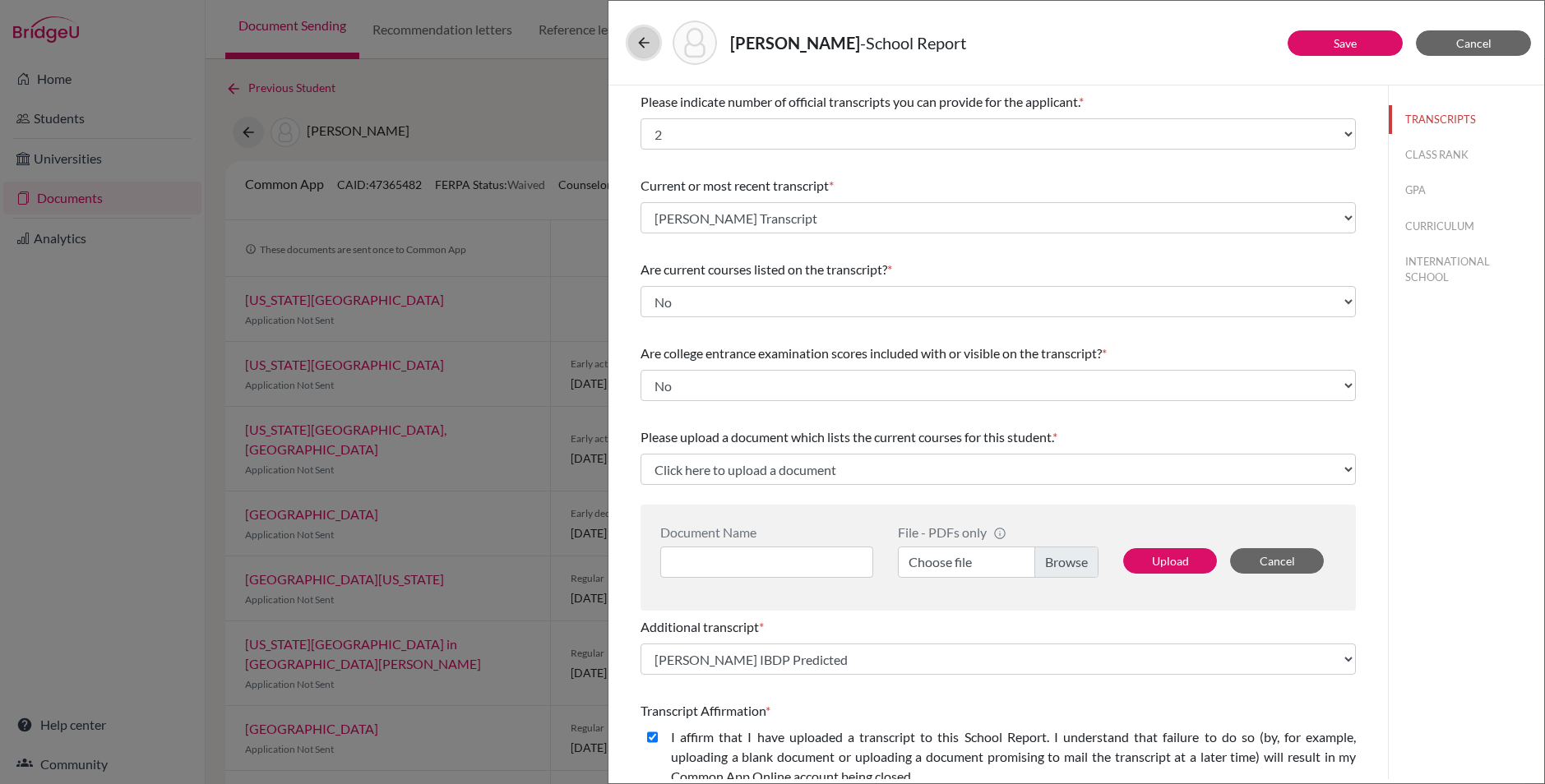
click at [648, 37] on icon at bounding box center [644, 42] width 17 height 17
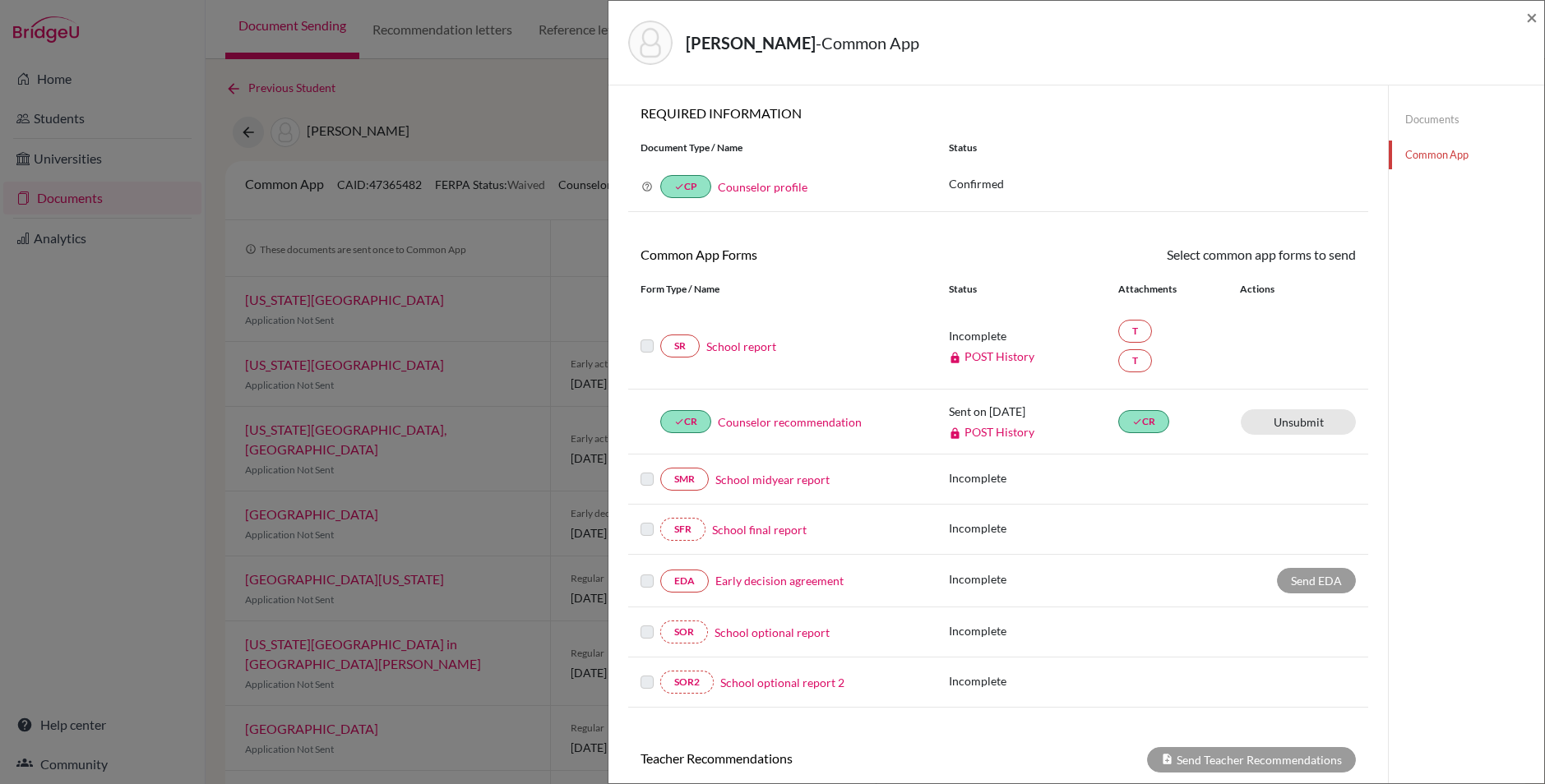
click at [757, 345] on link "School report" at bounding box center [741, 346] width 70 height 18
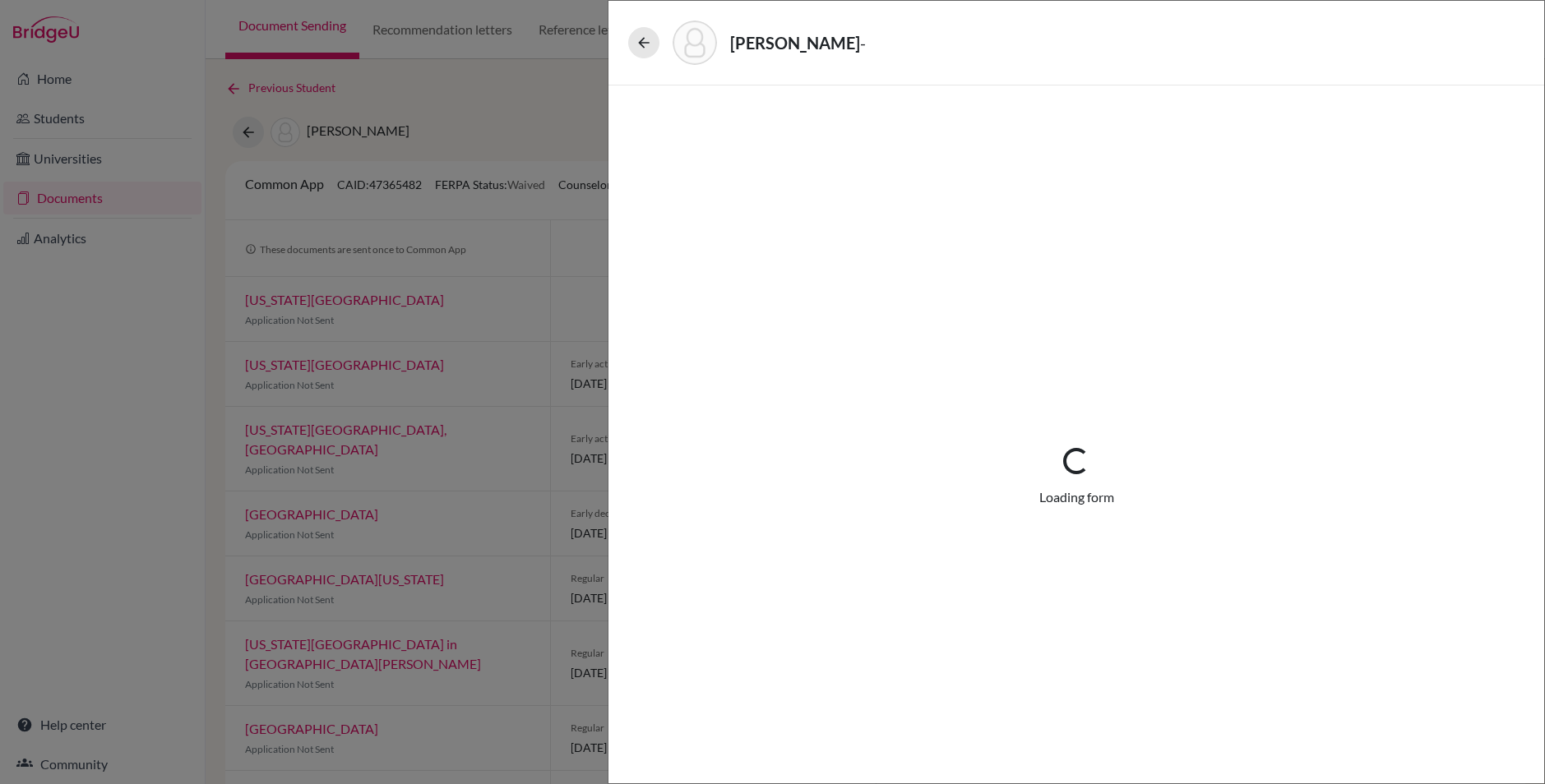
select select "2"
select select "688708"
select select "1"
select select "688713"
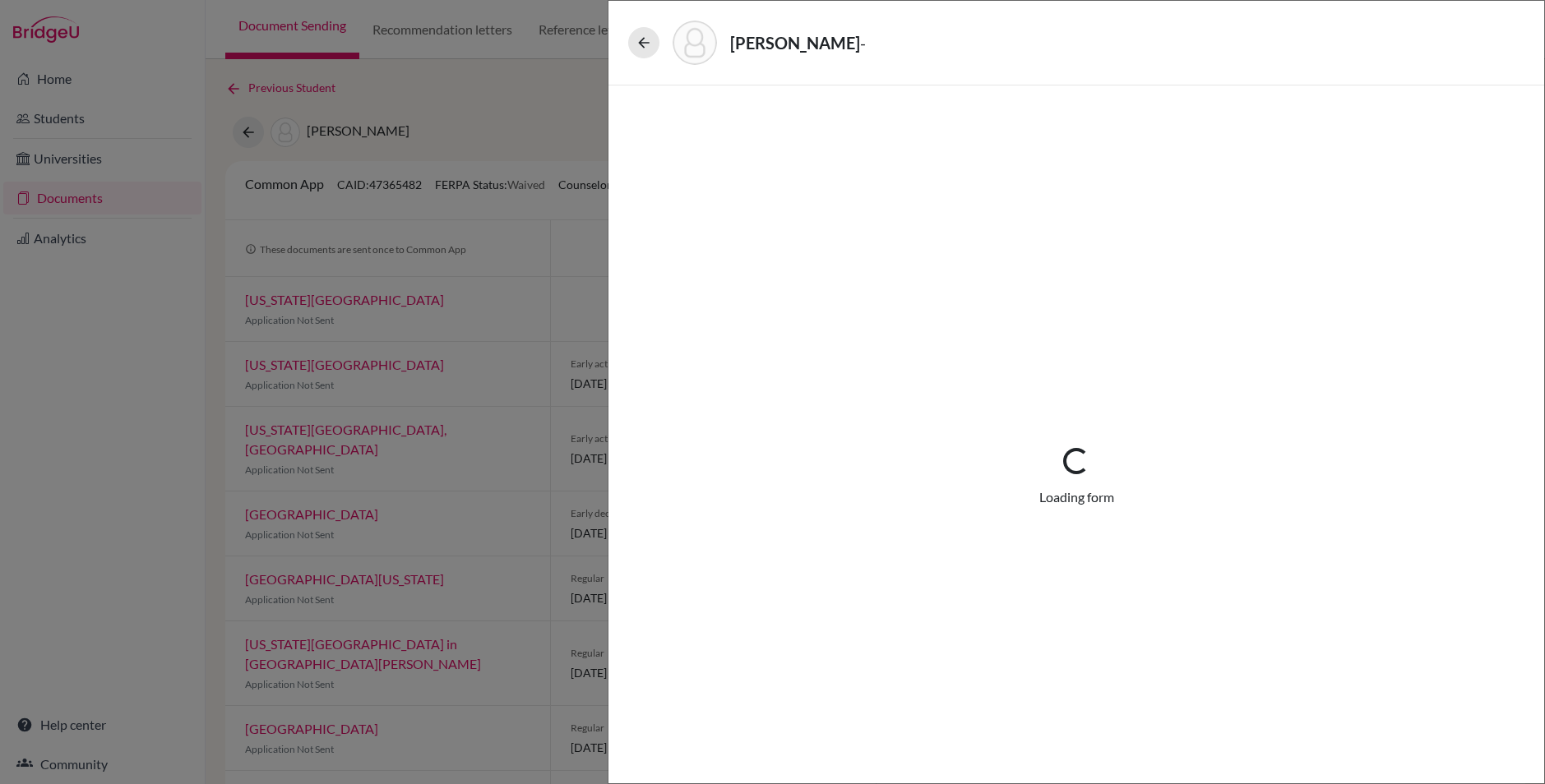
select select "0"
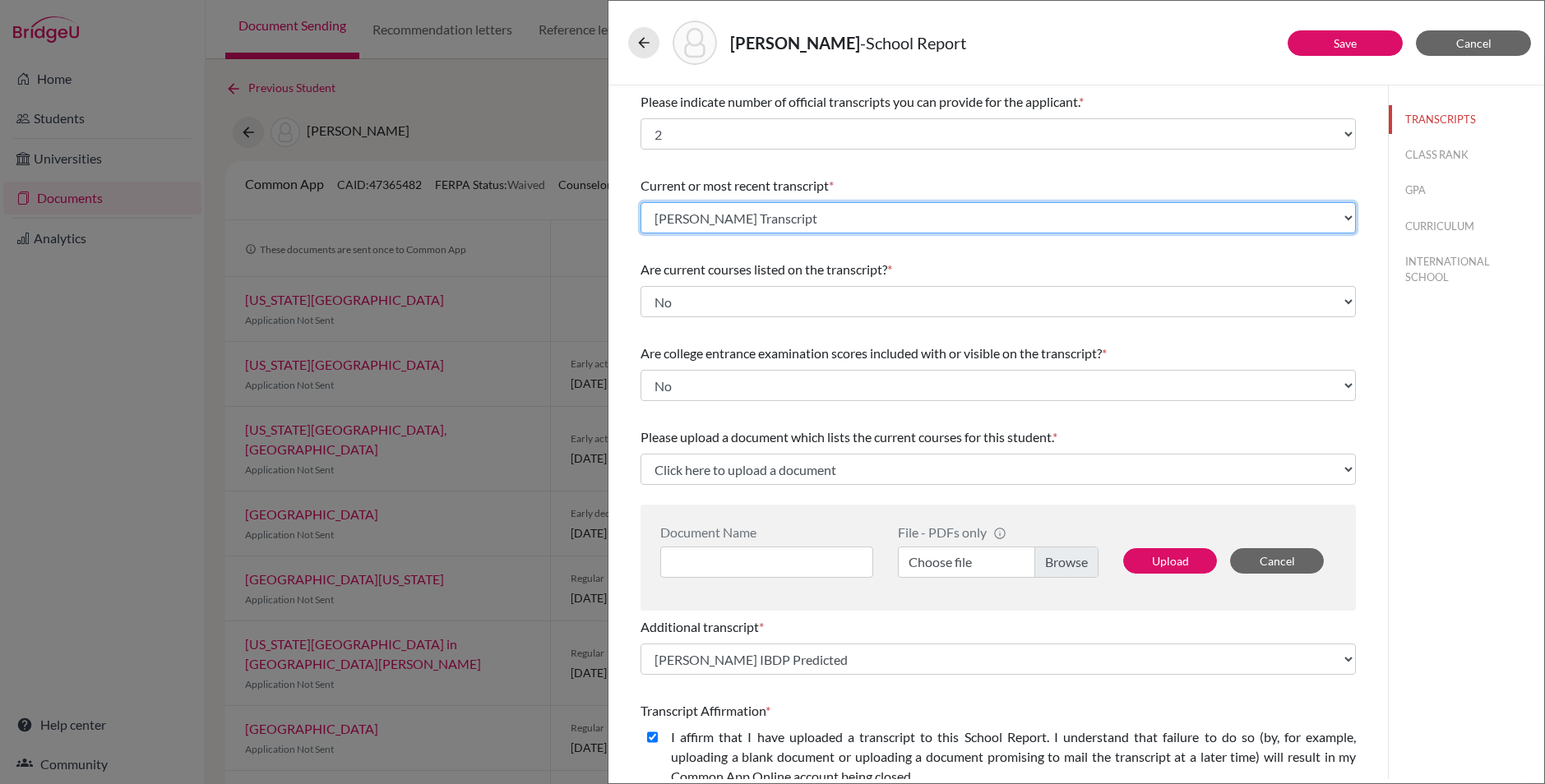
click at [974, 203] on select "Select existing document or upload a new one BROWN Kate Transcript BROWN Kate I…" at bounding box center [998, 218] width 715 height 31
click at [942, 208] on select "Select existing document or upload a new one BROWN Kate Transcript BROWN Kate I…" at bounding box center [998, 218] width 715 height 31
select select "688709"
click at [641, 203] on select "Select existing document or upload a new one BROWN Kate Transcript BROWN Kate I…" at bounding box center [998, 218] width 715 height 31
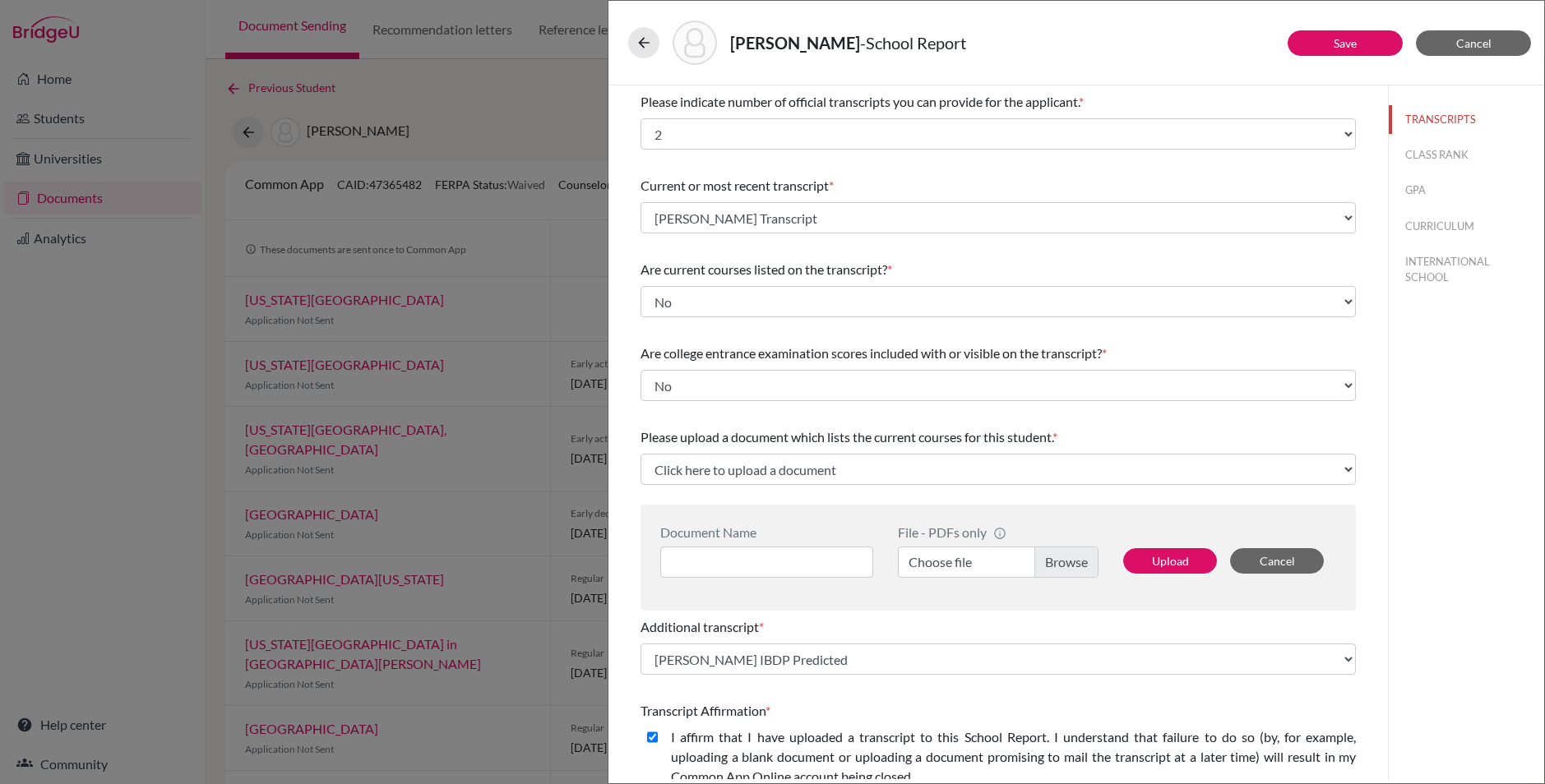
click at [993, 251] on div "Please indicate number of official transcripts you can provide for the applican…" at bounding box center [998, 576] width 715 height 983
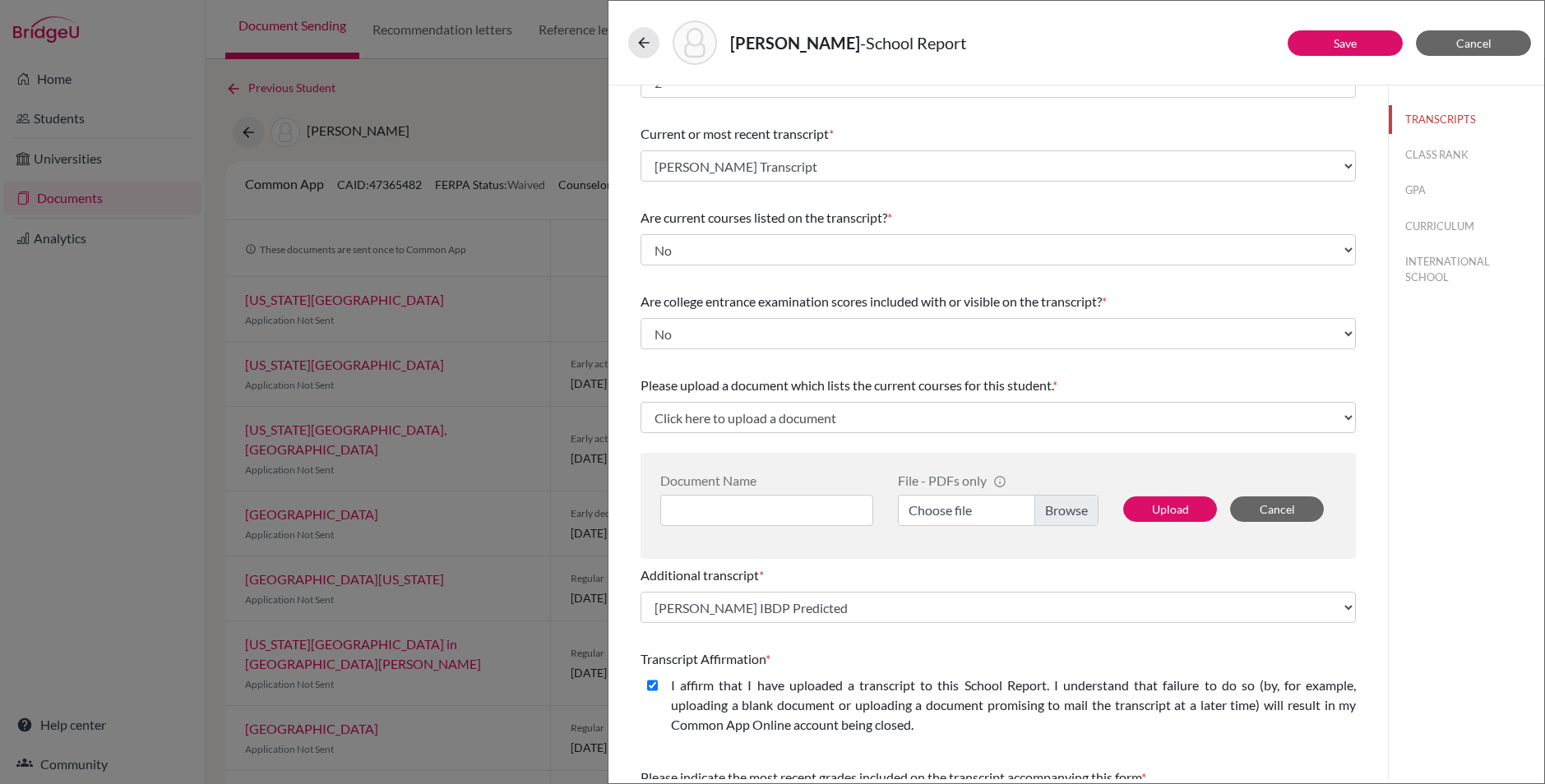
scroll to position [52, 0]
click at [876, 408] on select "Click here to upload a document Upload New File" at bounding box center [998, 417] width 715 height 31
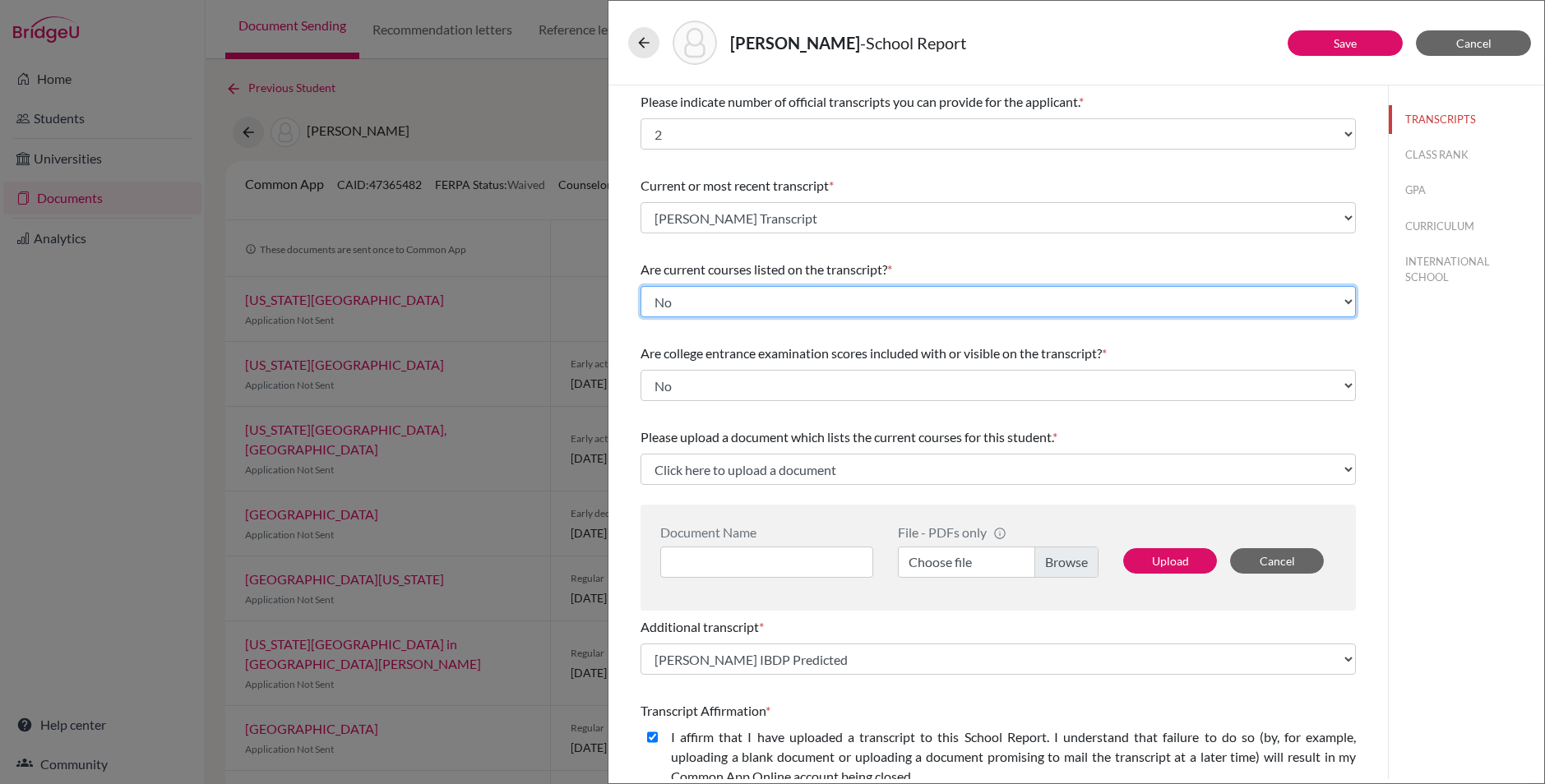
click at [763, 301] on select "Select... Yes No" at bounding box center [998, 302] width 715 height 31
click at [641, 286] on select "Select... Yes No" at bounding box center [998, 302] width 715 height 31
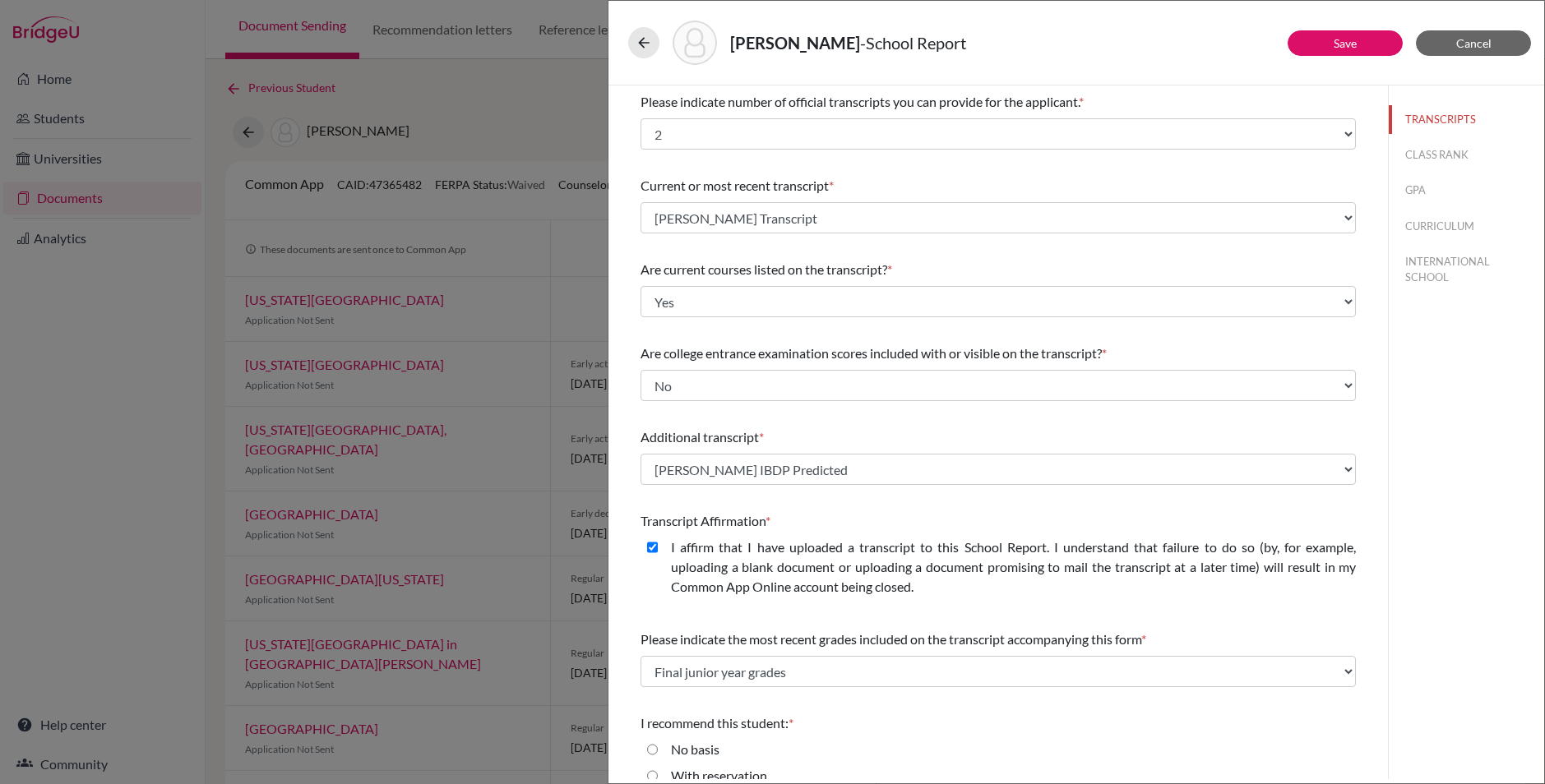
click at [942, 433] on div "Additional transcript *" at bounding box center [998, 438] width 715 height 20
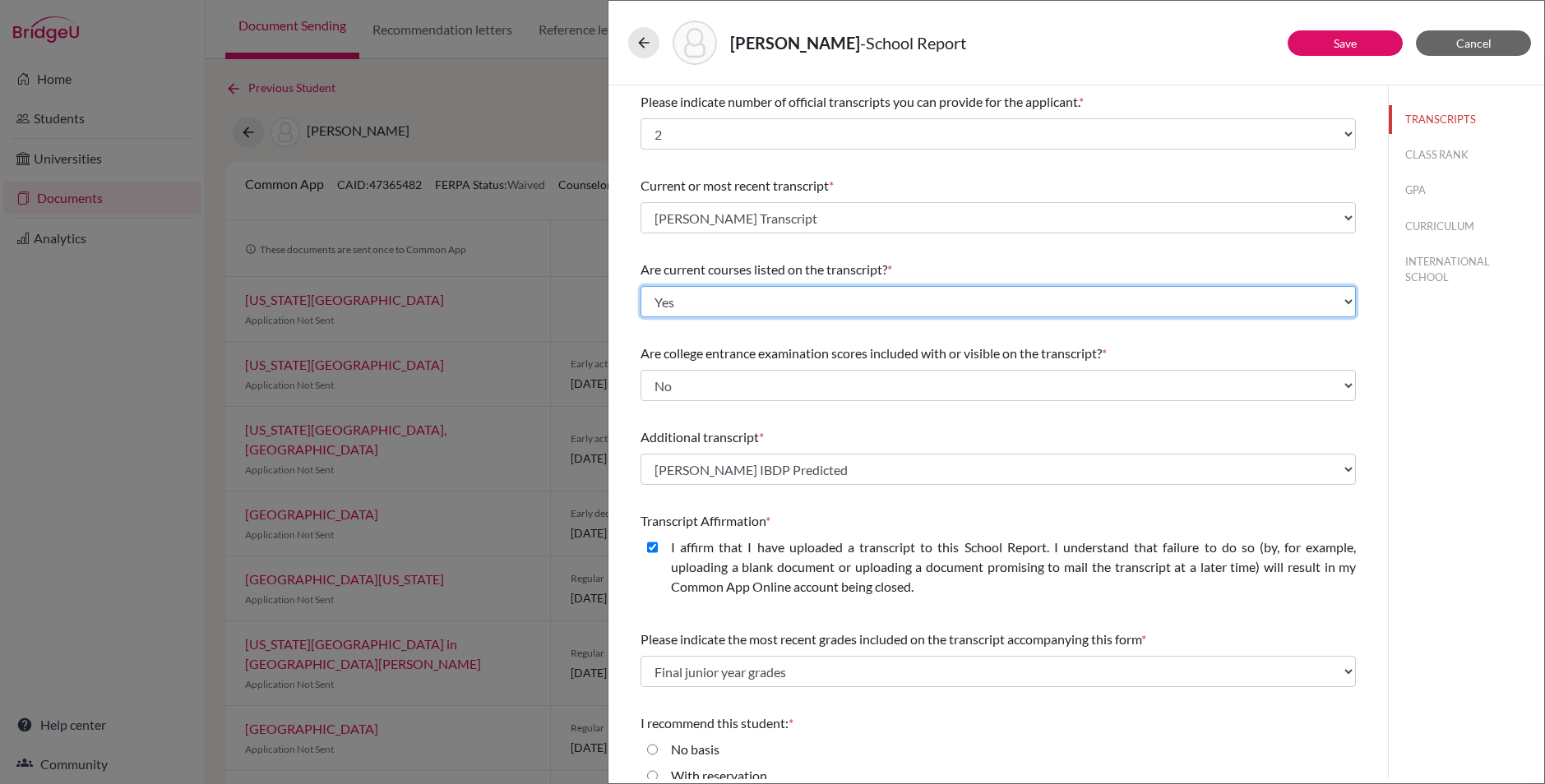
click at [802, 298] on select "Select... Yes No" at bounding box center [998, 302] width 715 height 31
select select "1"
click at [641, 286] on select "Select... Yes No" at bounding box center [998, 302] width 715 height 31
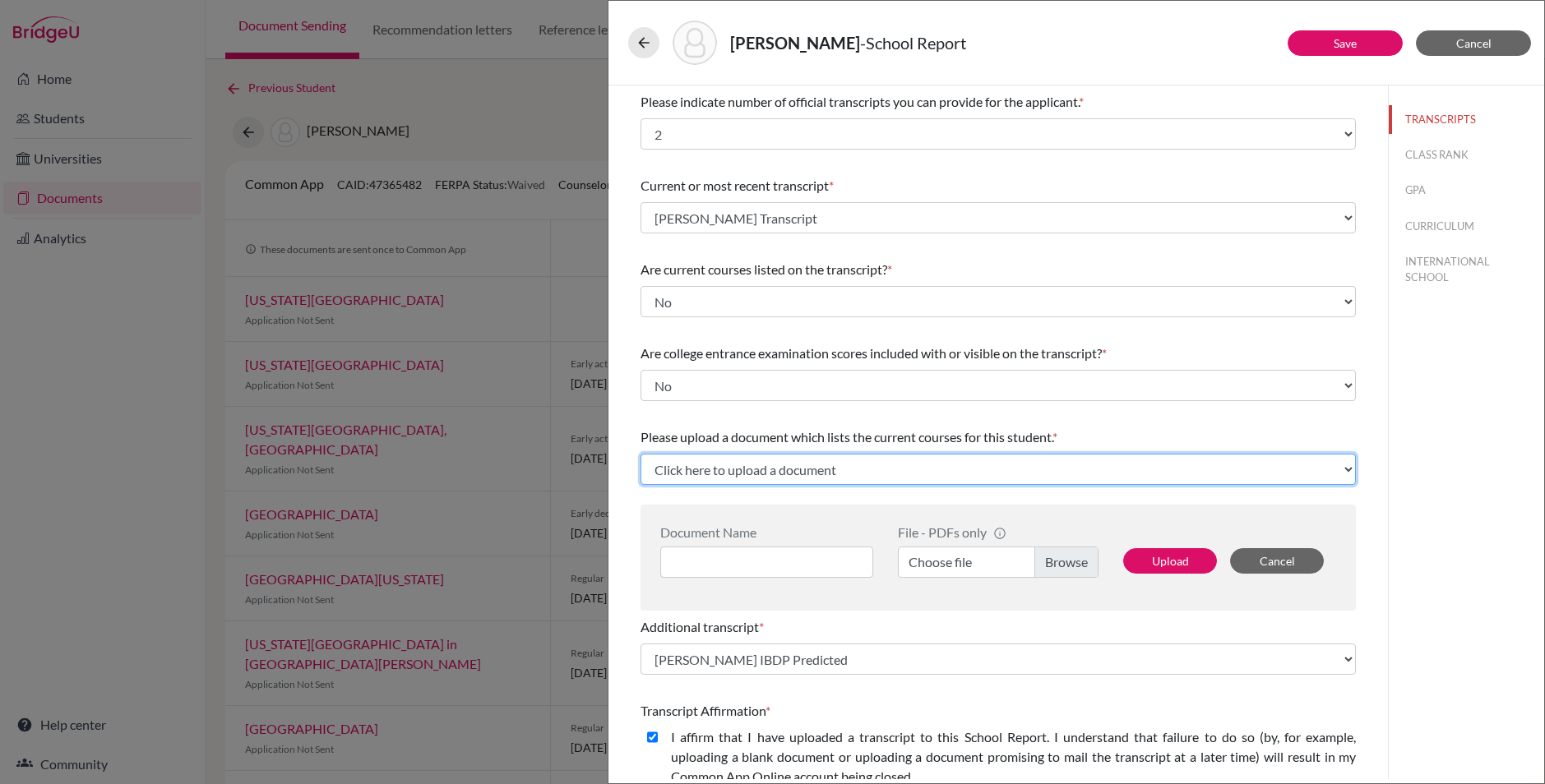
click at [844, 469] on select "Click here to upload a document Upload New File" at bounding box center [998, 469] width 715 height 31
select select "Upload New File"
click at [641, 453] on select "Click here to upload a document Upload New File" at bounding box center [998, 469] width 715 height 31
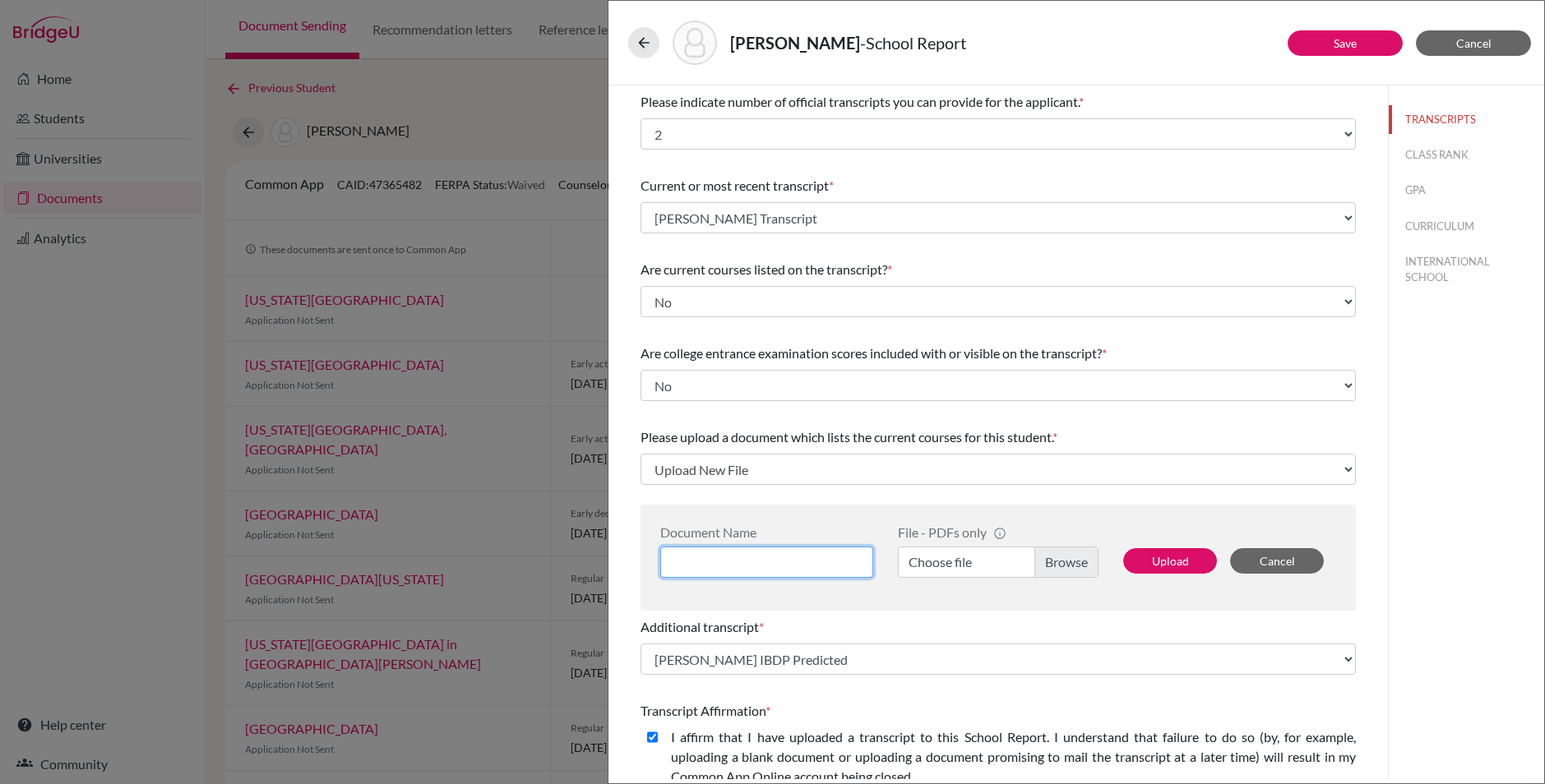
click at [756, 558] on input at bounding box center [767, 563] width 213 height 31
click at [791, 513] on div "Document Name File - PDFs only info CommonApp has file size limit of 2MB per fi…" at bounding box center [998, 558] width 715 height 106
drag, startPoint x: 898, startPoint y: 267, endPoint x: 646, endPoint y: 269, distance: 252.0
click at [641, 271] on div "Are current courses listed on the transcript? *" at bounding box center [998, 270] width 715 height 20
copy div "Are current courses listed on the transcript? *"
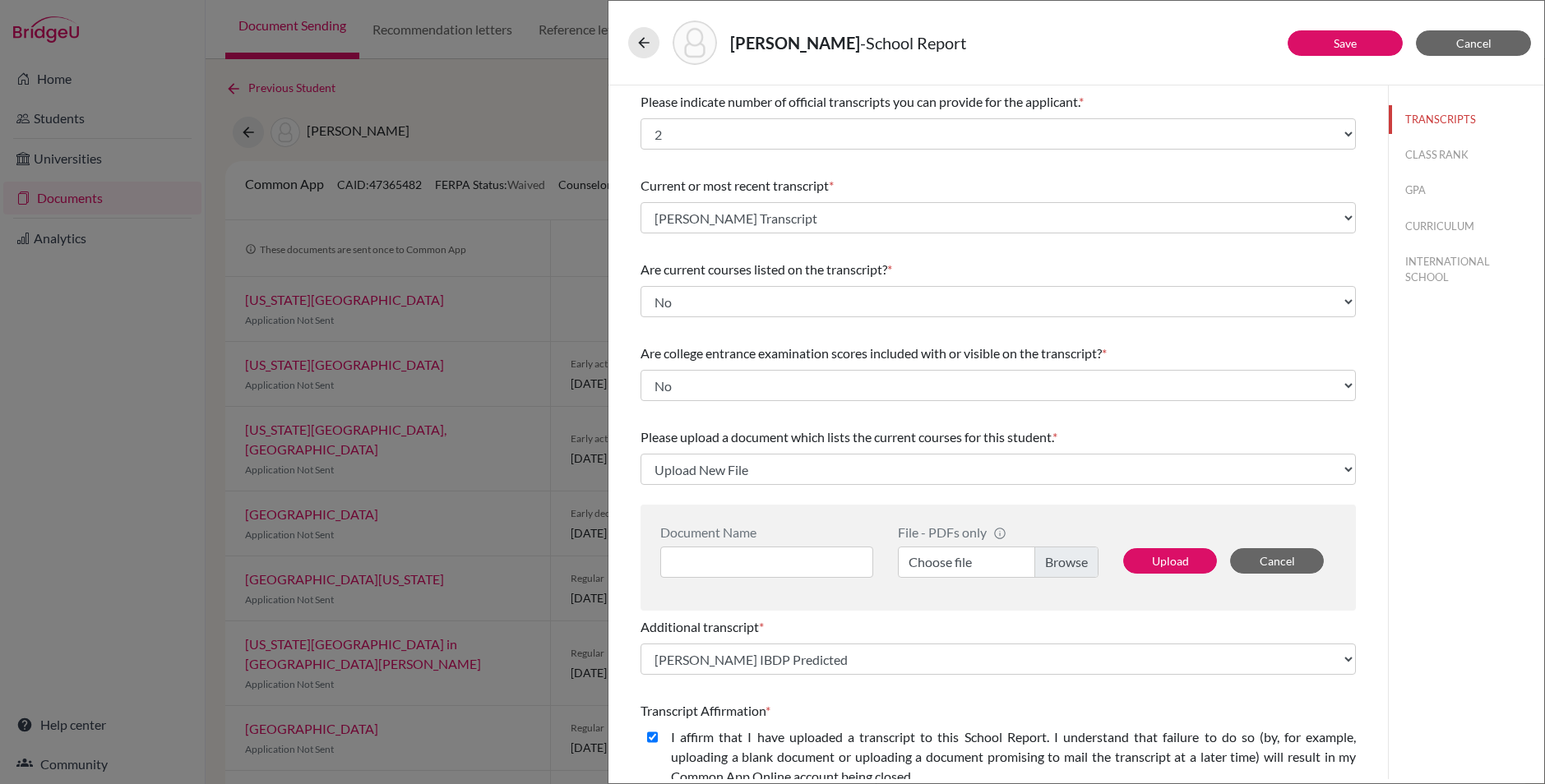
click at [1037, 413] on div "Please indicate number of official transcripts you can provide for the applican…" at bounding box center [998, 576] width 715 height 983
click at [641, 38] on icon at bounding box center [644, 42] width 17 height 17
